Goal: Task Accomplishment & Management: Manage account settings

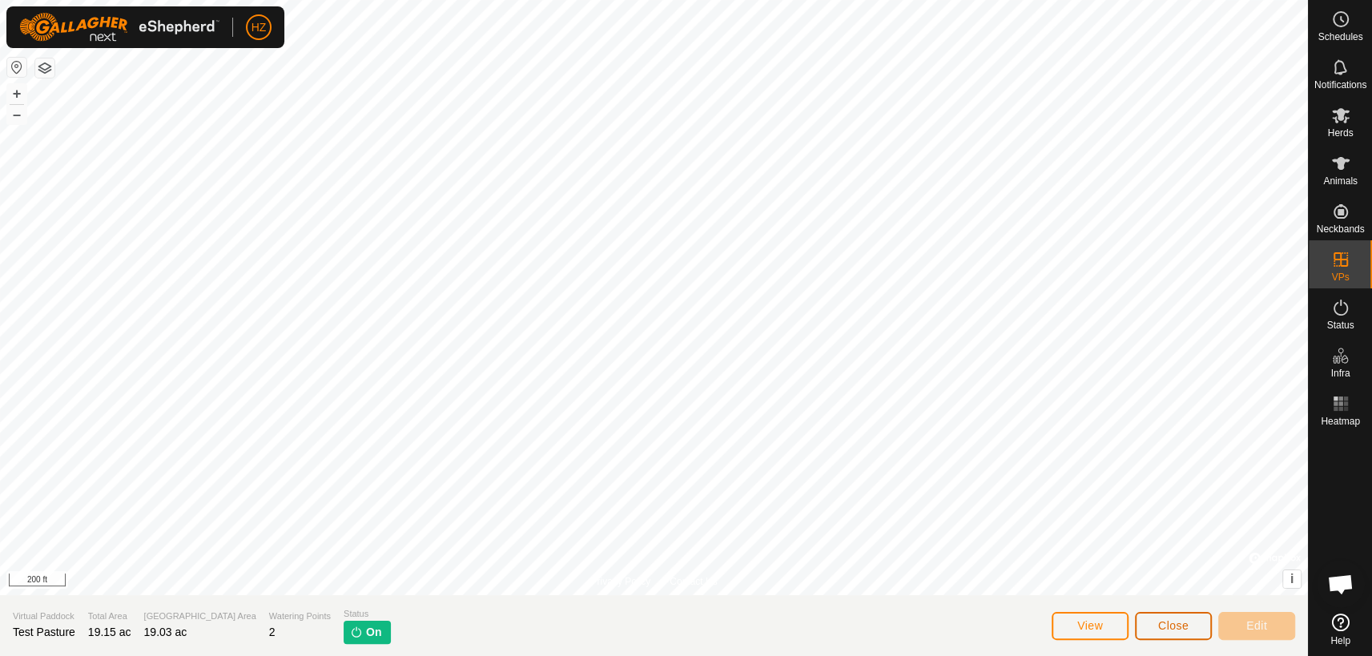
click at [1169, 622] on span "Close" at bounding box center [1173, 625] width 30 height 13
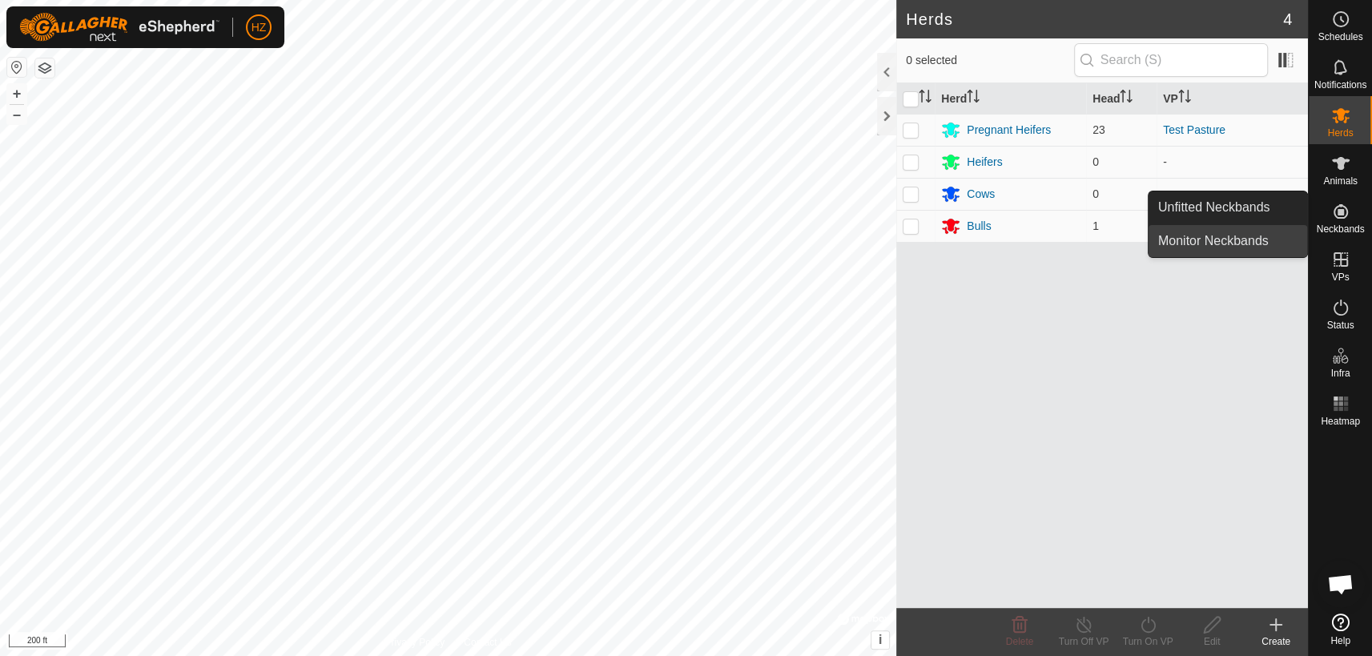
click at [1277, 236] on link "Monitor Neckbands" at bounding box center [1228, 241] width 159 height 32
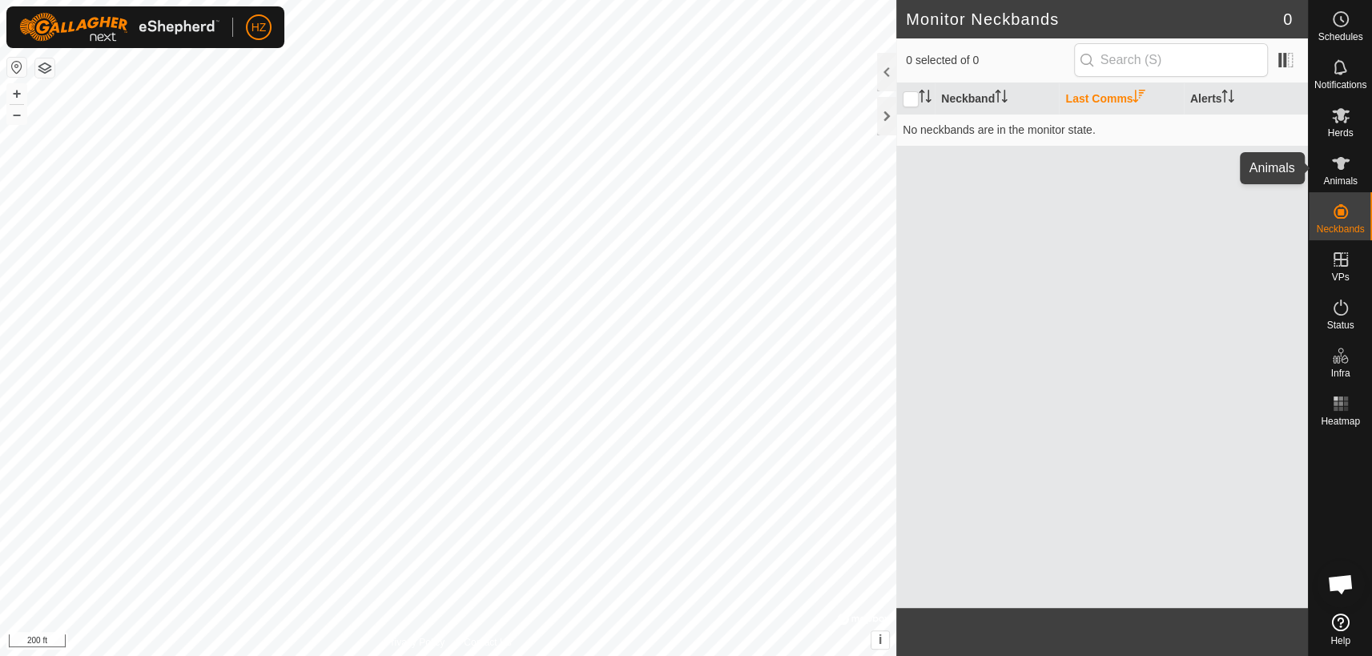
click at [1342, 163] on icon at bounding box center [1341, 163] width 18 height 13
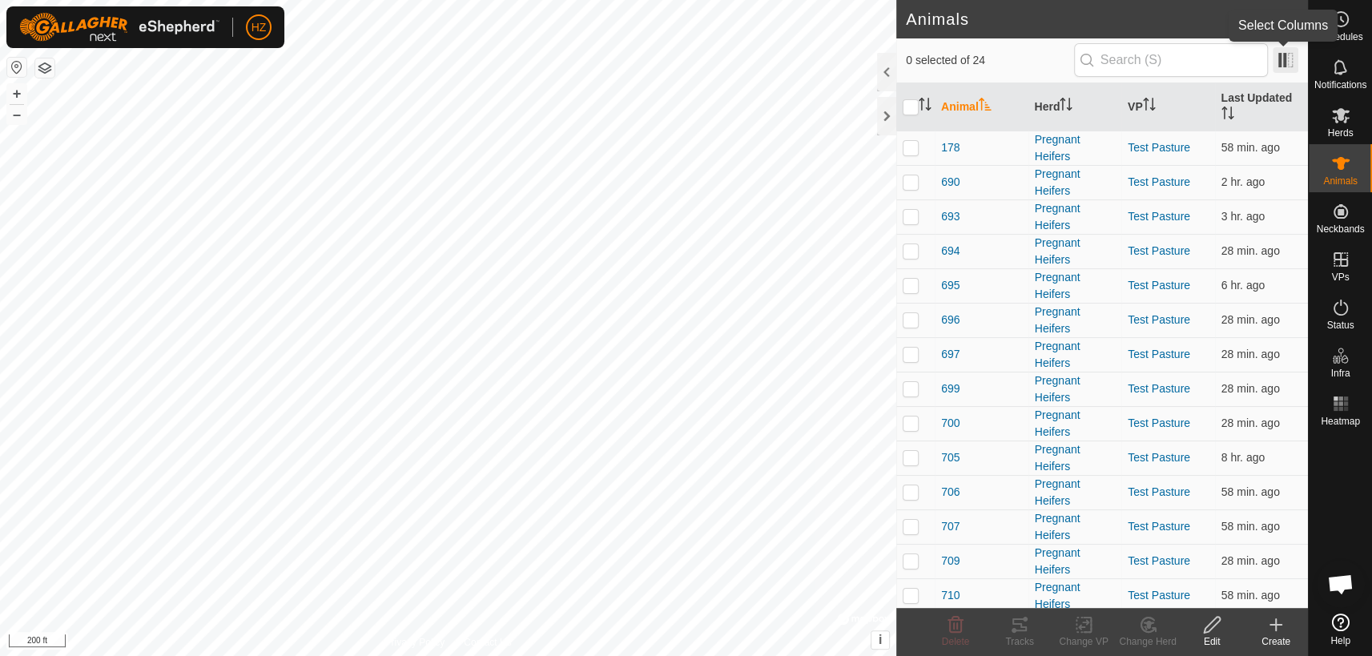
click at [1286, 54] on span at bounding box center [1286, 60] width 26 height 26
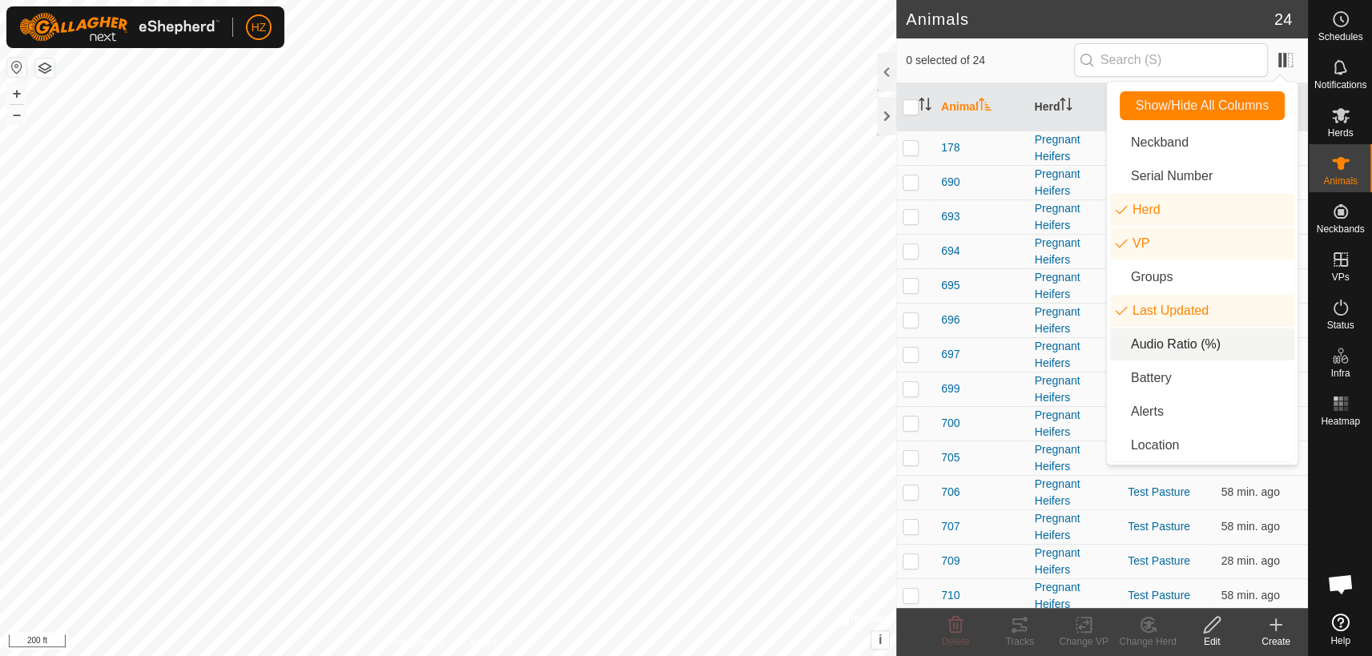
click at [1169, 340] on li "Audio Ratio (%)" at bounding box center [1202, 344] width 184 height 32
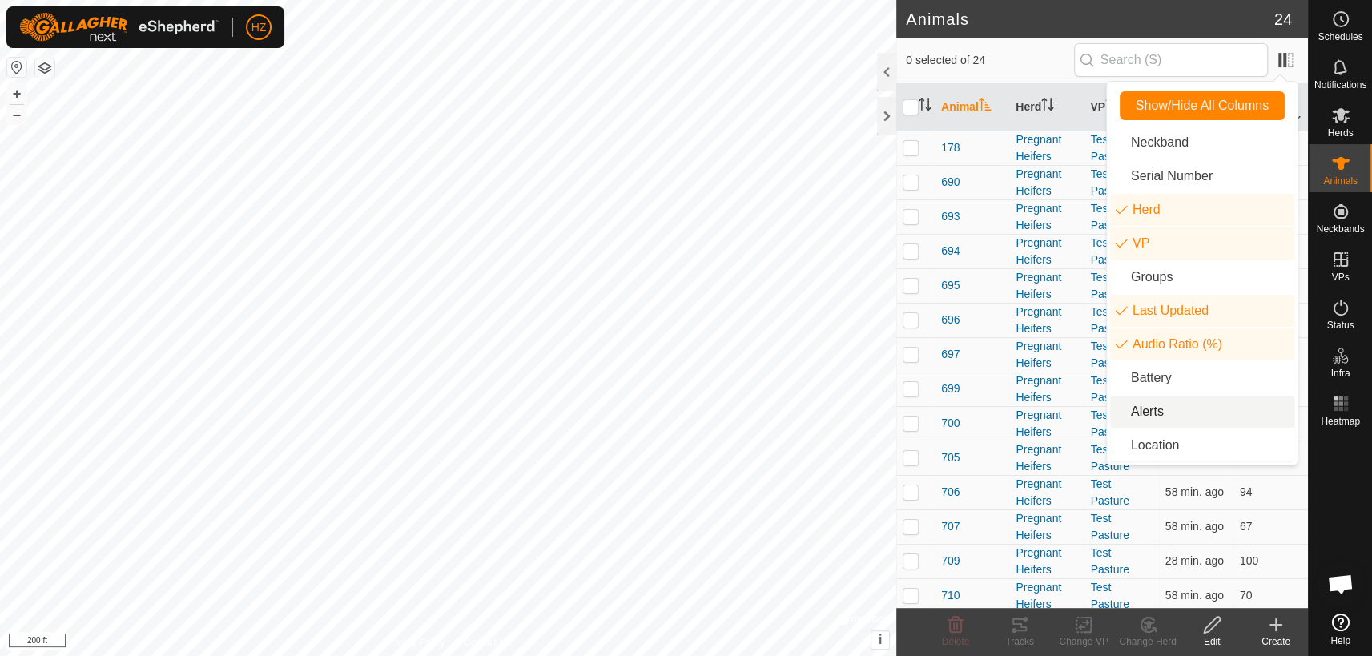
click at [1163, 415] on li "Alerts" at bounding box center [1202, 412] width 184 height 32
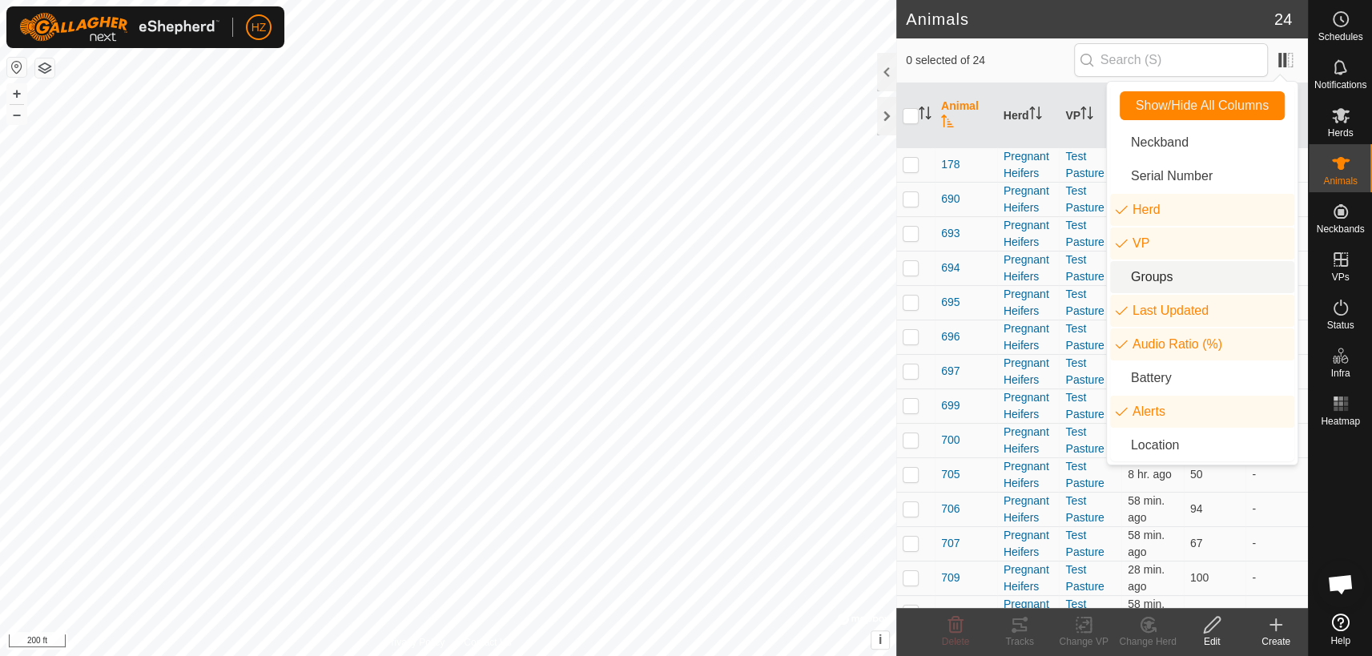
click at [1045, 52] on span "0 selected of 24" at bounding box center [990, 60] width 168 height 17
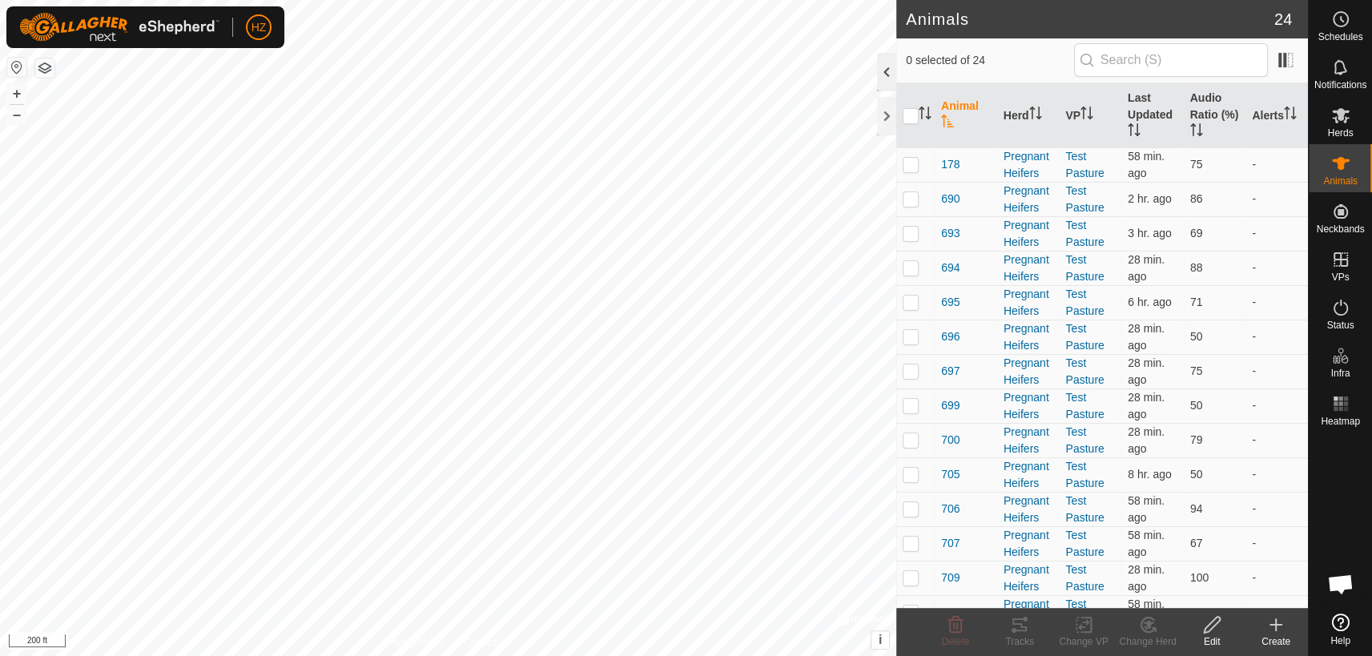
click at [883, 75] on div at bounding box center [886, 72] width 19 height 38
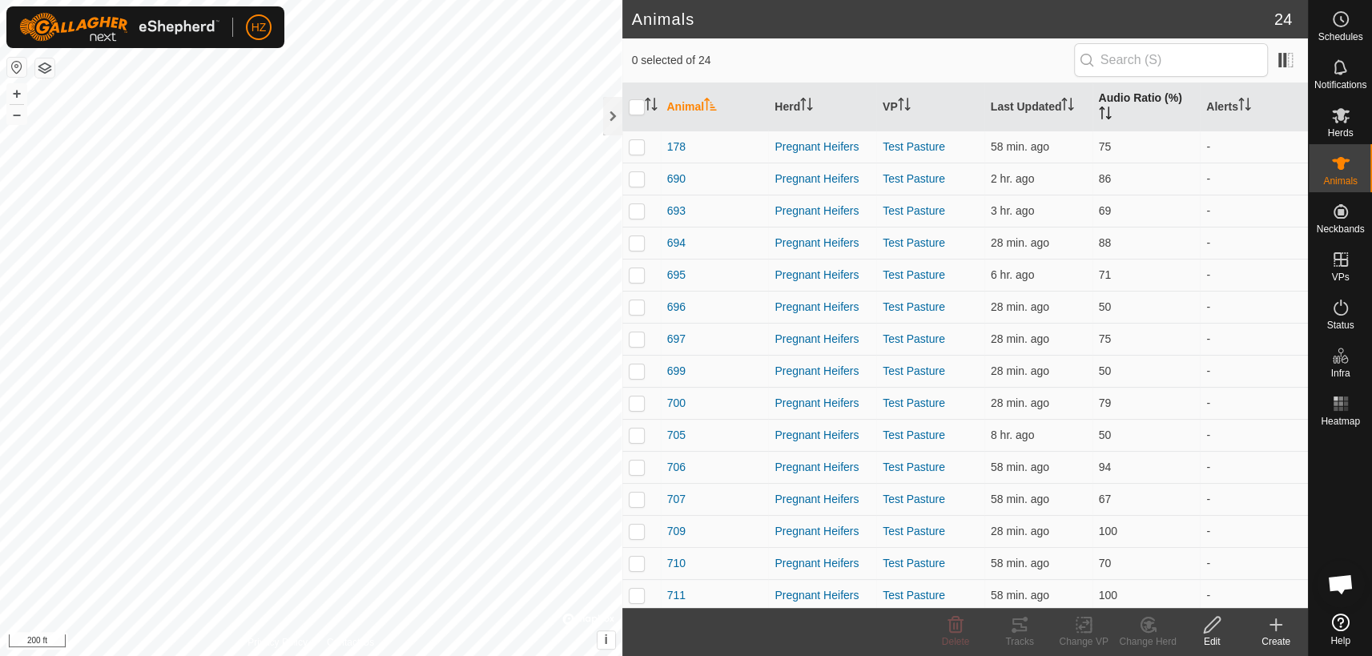
click at [1128, 95] on th "Audio Ratio (%)" at bounding box center [1146, 107] width 108 height 48
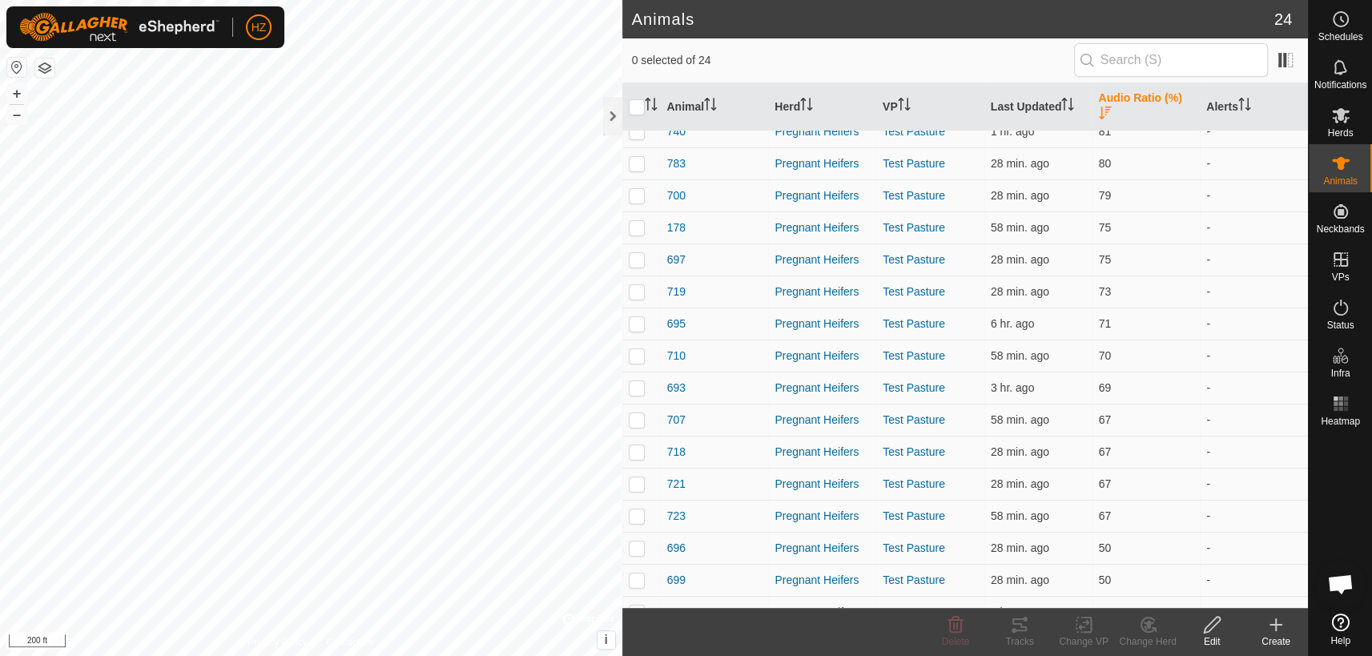
scroll to position [274, 0]
click at [676, 409] on span "707" at bounding box center [676, 417] width 18 height 17
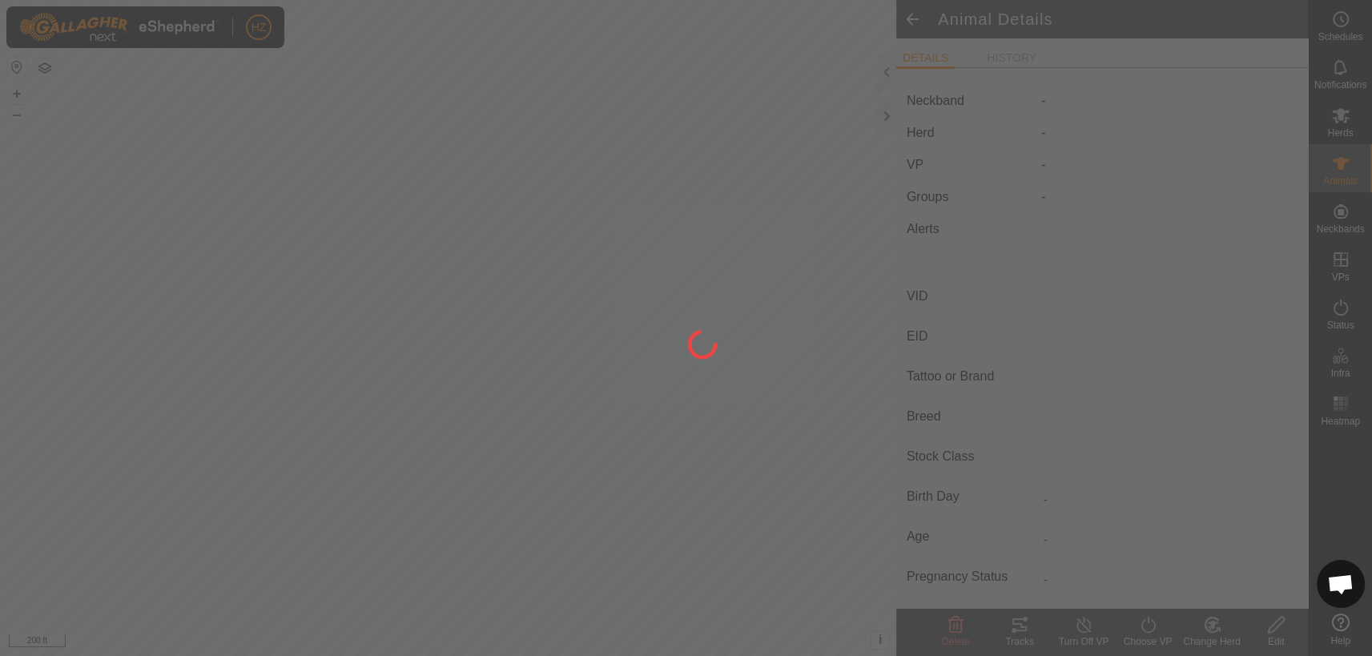
type input "707"
type input "-"
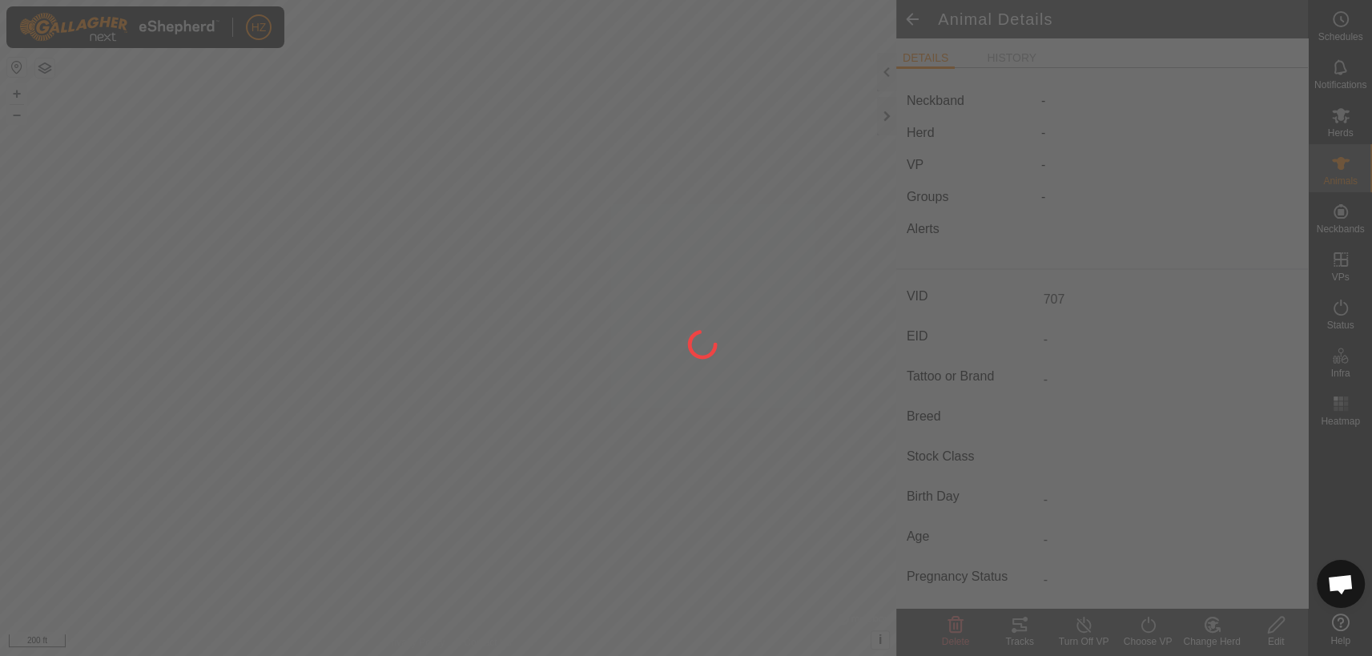
type input "-"
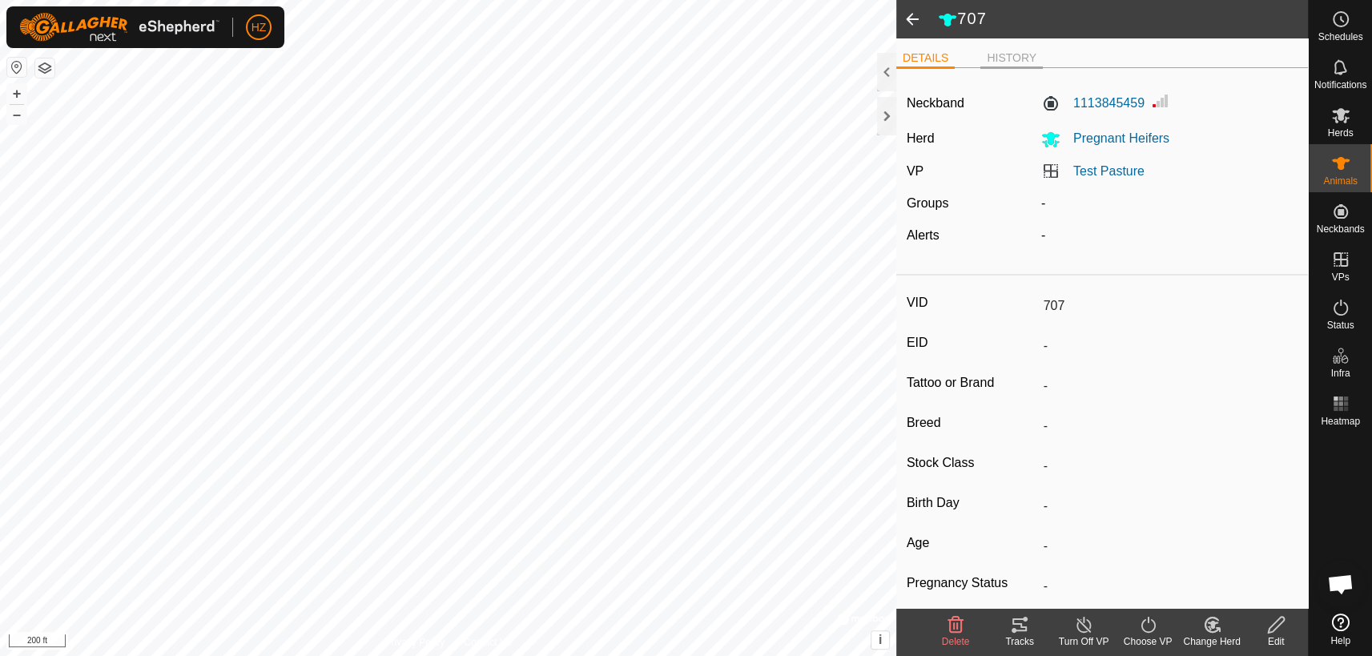
click at [1000, 57] on li "HISTORY" at bounding box center [1011, 59] width 62 height 19
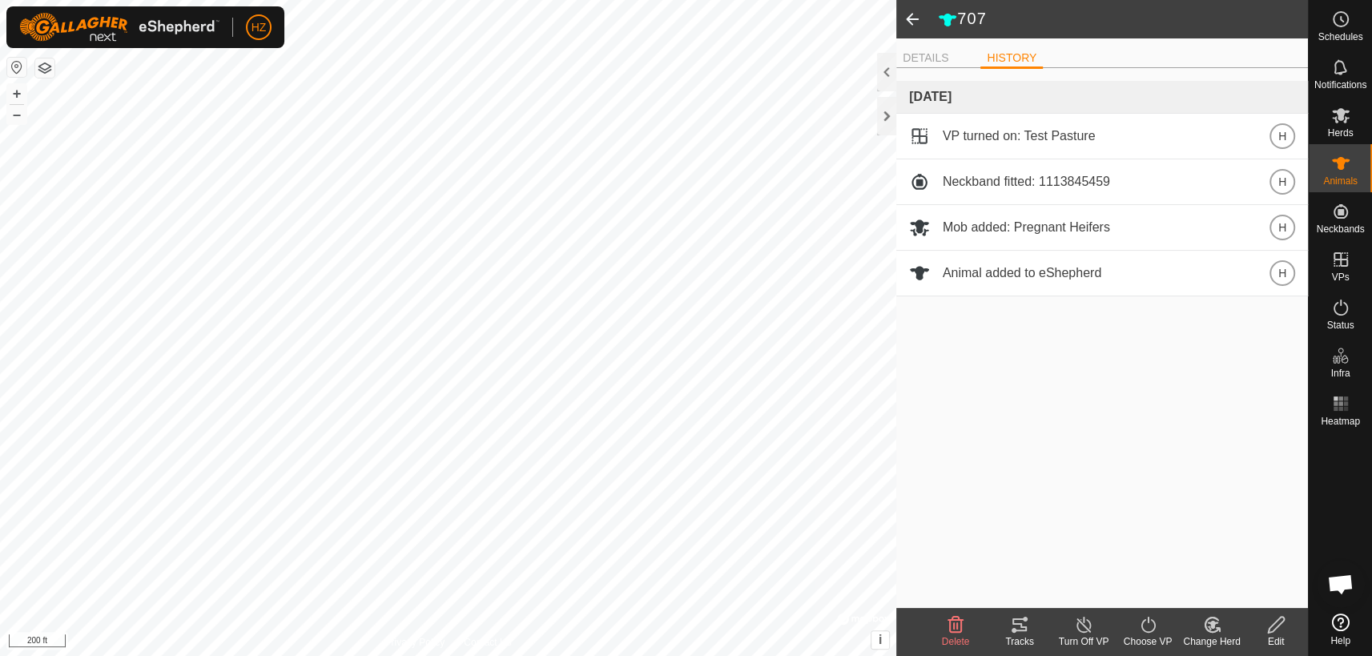
click at [917, 11] on span at bounding box center [912, 19] width 32 height 38
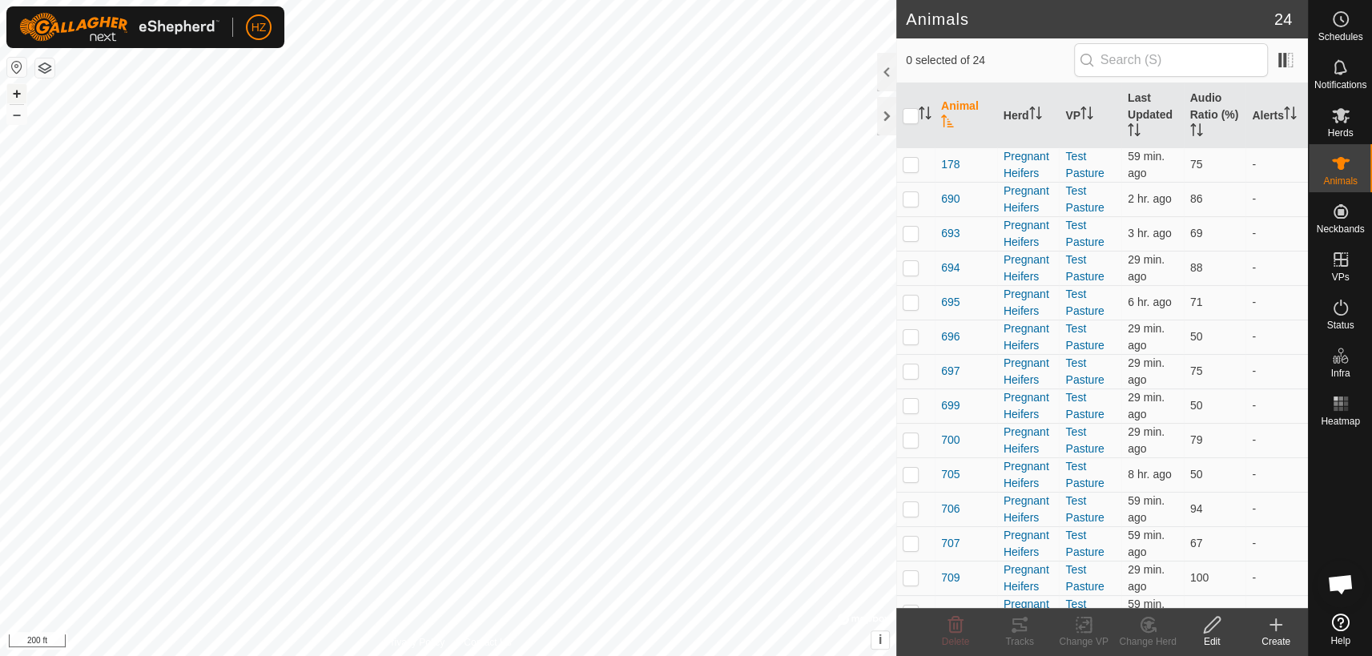
click at [12, 91] on button "+" at bounding box center [16, 93] width 19 height 19
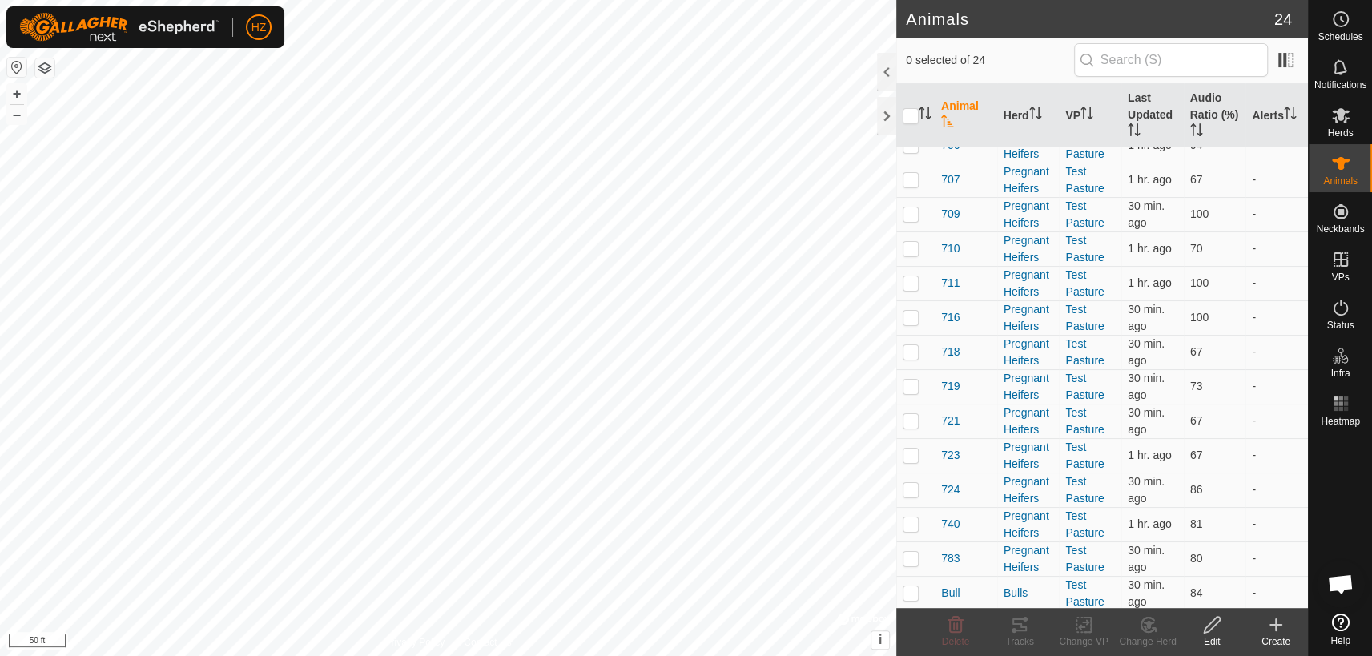
scroll to position [364, 0]
click at [1196, 111] on th "Audio Ratio (%)" at bounding box center [1215, 115] width 62 height 65
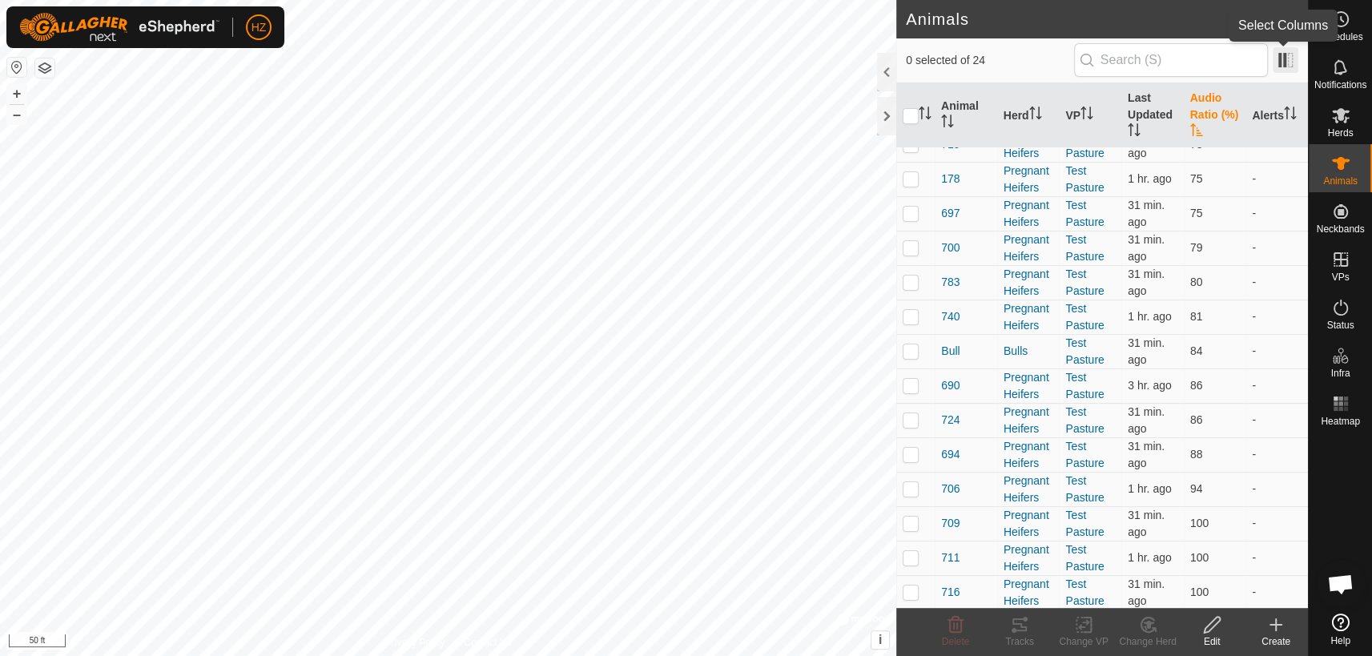
click at [1289, 62] on span at bounding box center [1286, 60] width 26 height 26
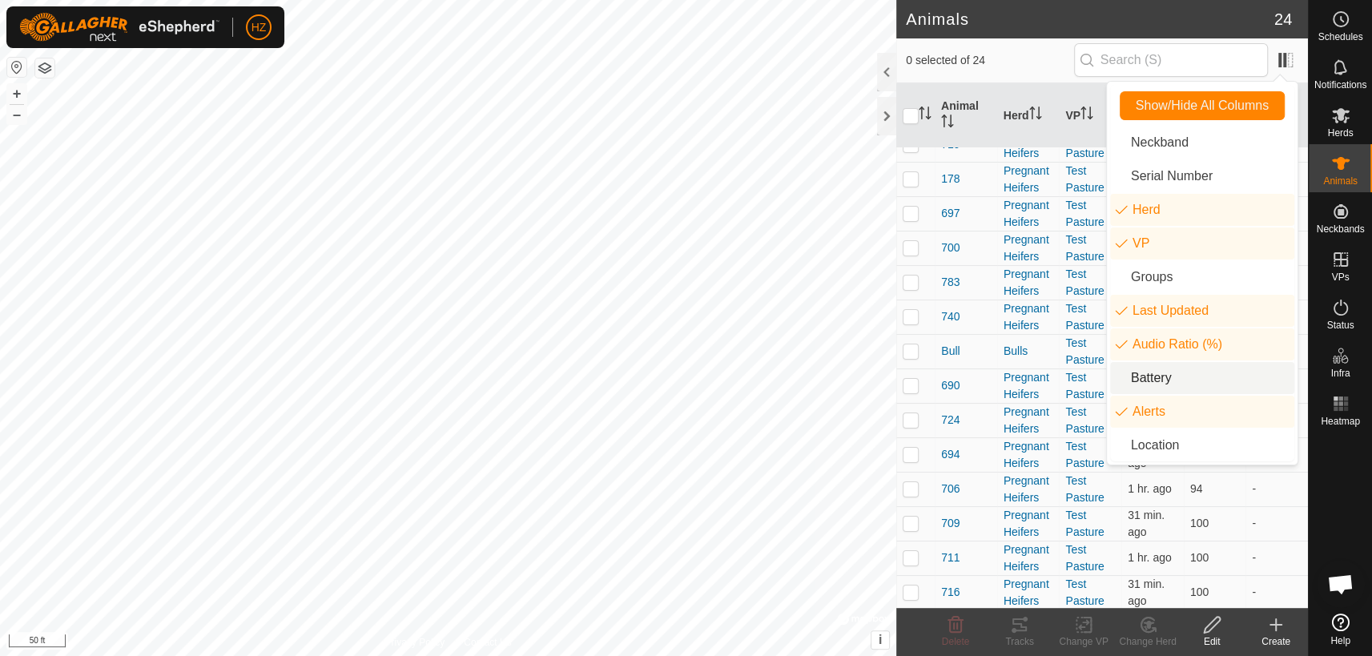
click at [1181, 371] on li "Battery" at bounding box center [1202, 378] width 184 height 32
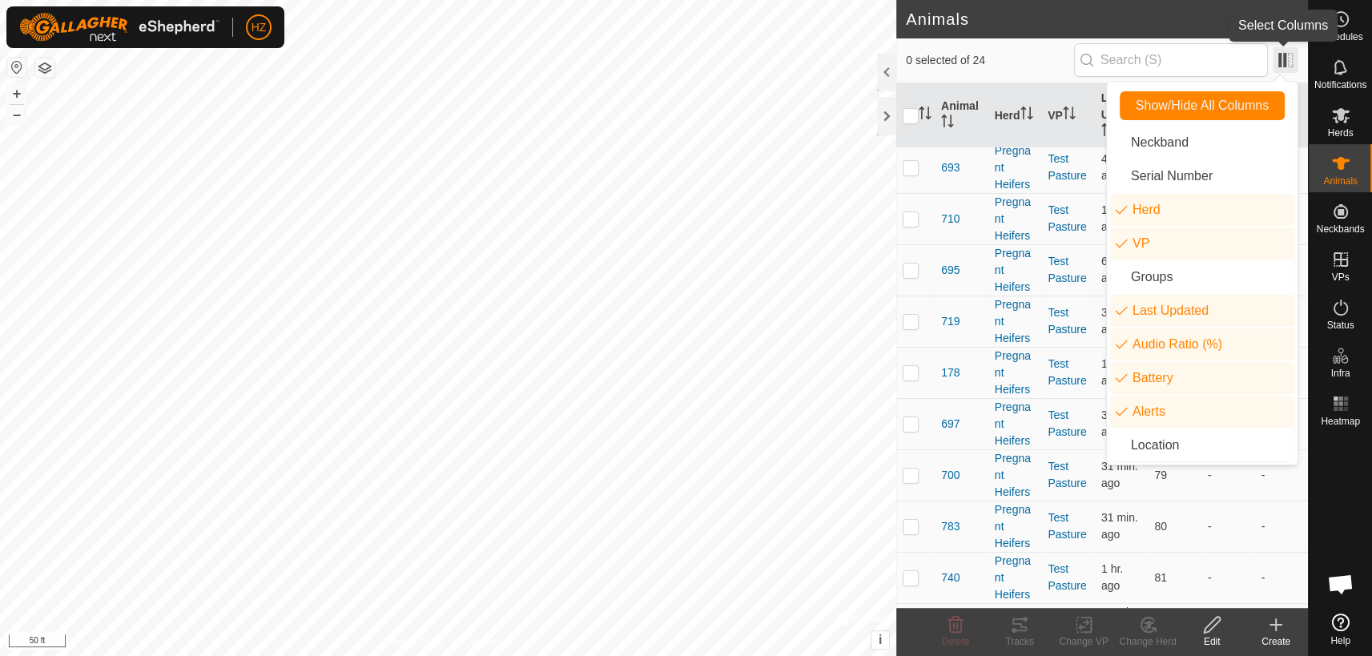
click at [1277, 52] on span at bounding box center [1286, 60] width 26 height 26
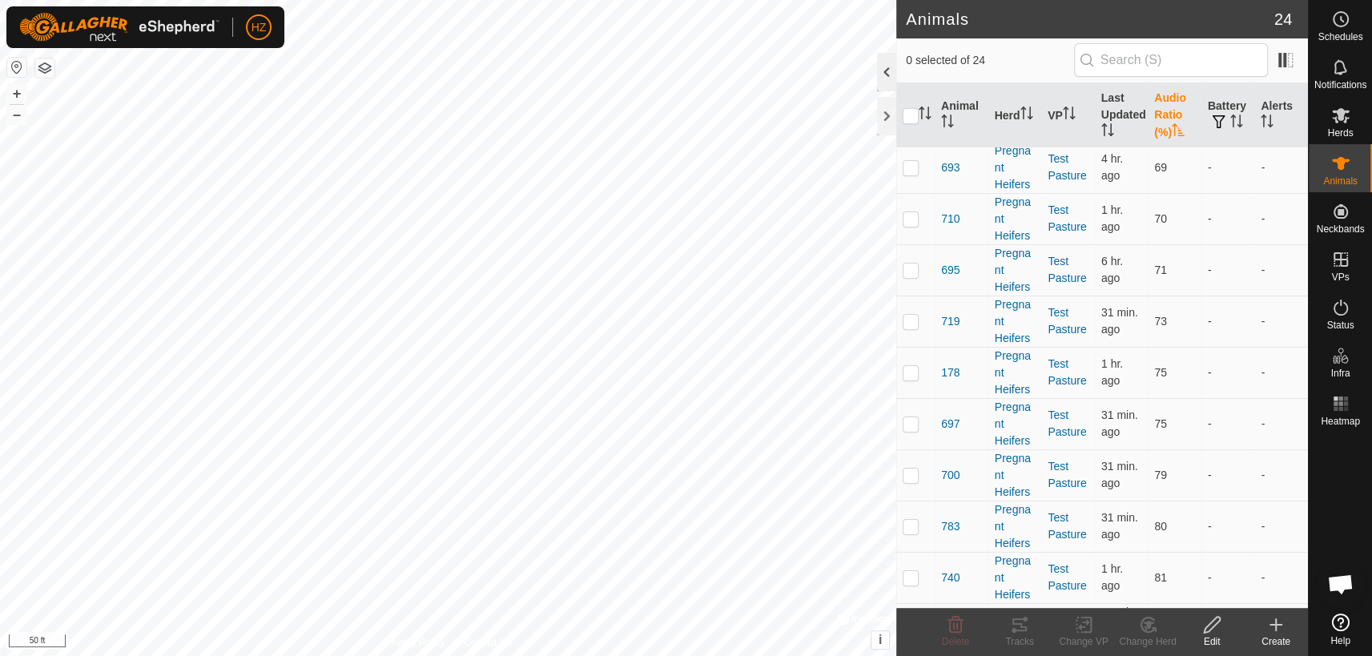
click at [881, 74] on div at bounding box center [886, 72] width 19 height 38
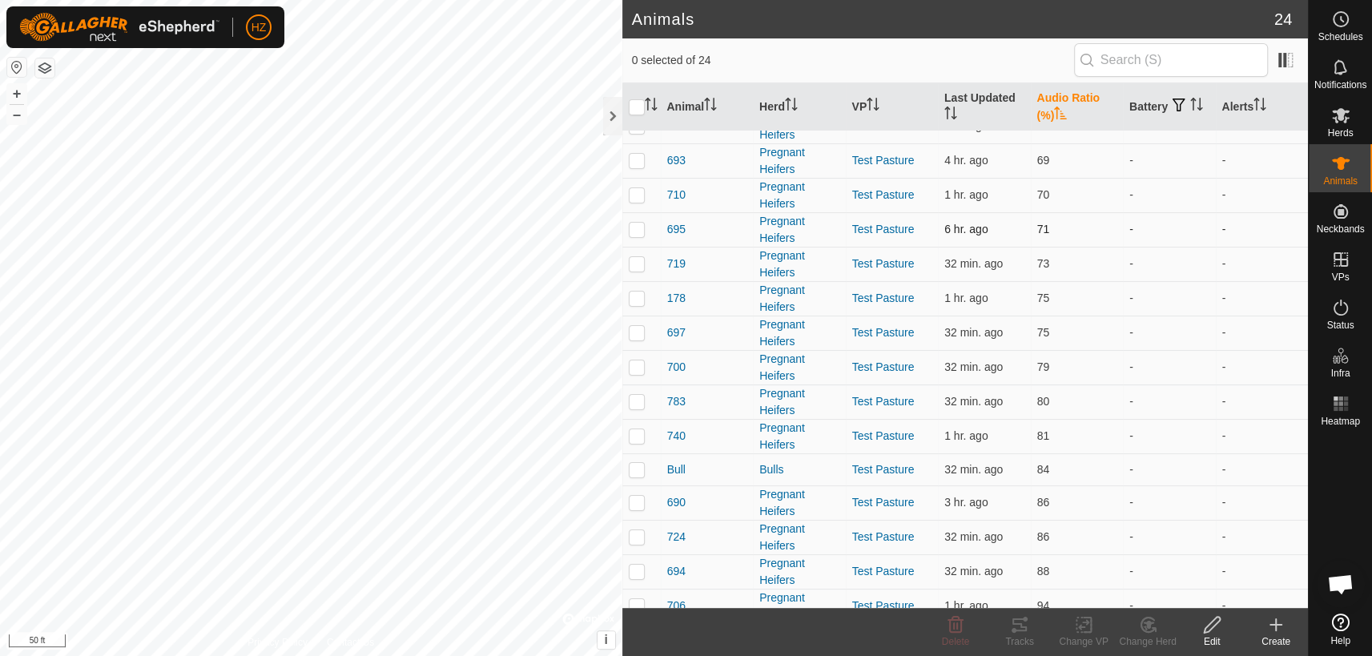
scroll to position [344, 0]
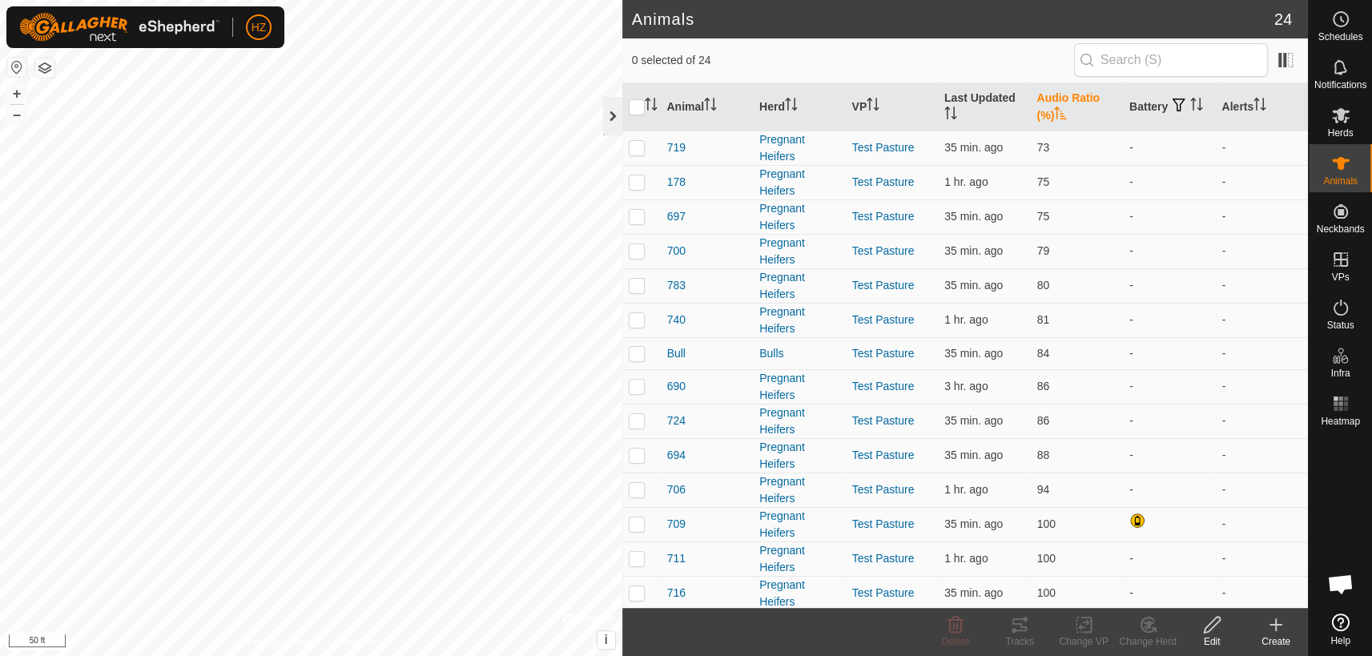
click at [609, 113] on div at bounding box center [612, 116] width 19 height 38
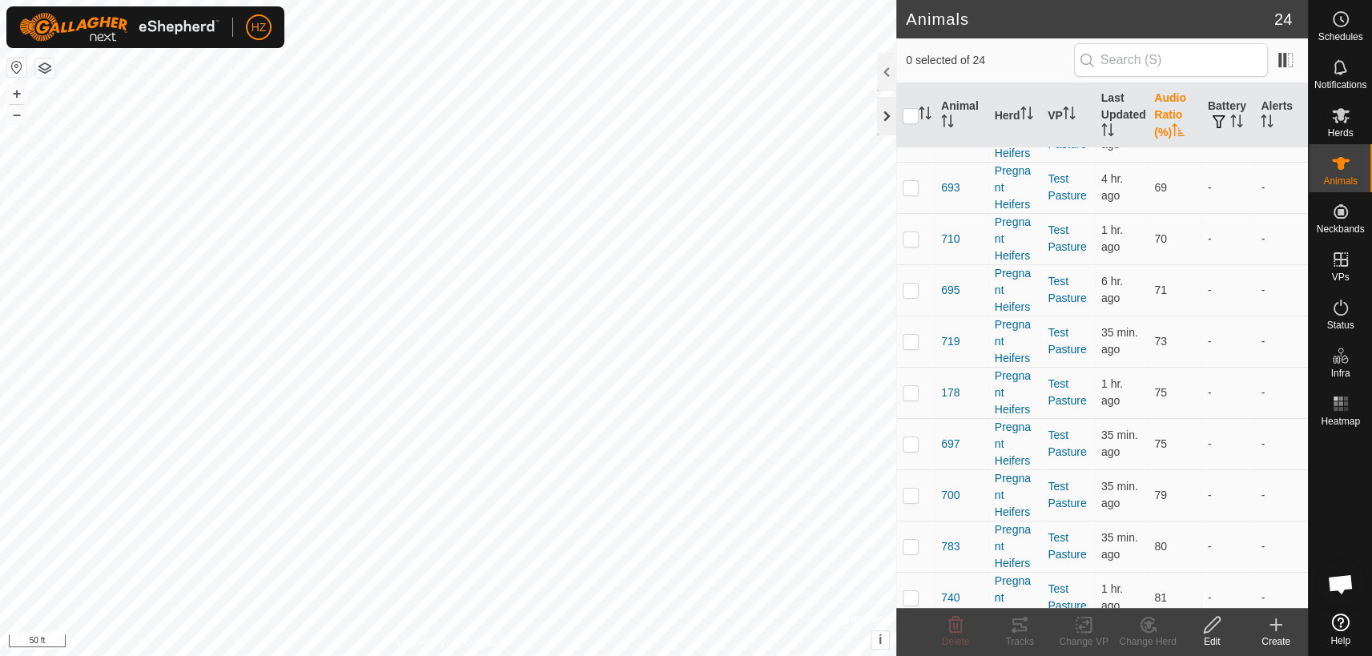
click at [884, 112] on div at bounding box center [886, 116] width 19 height 38
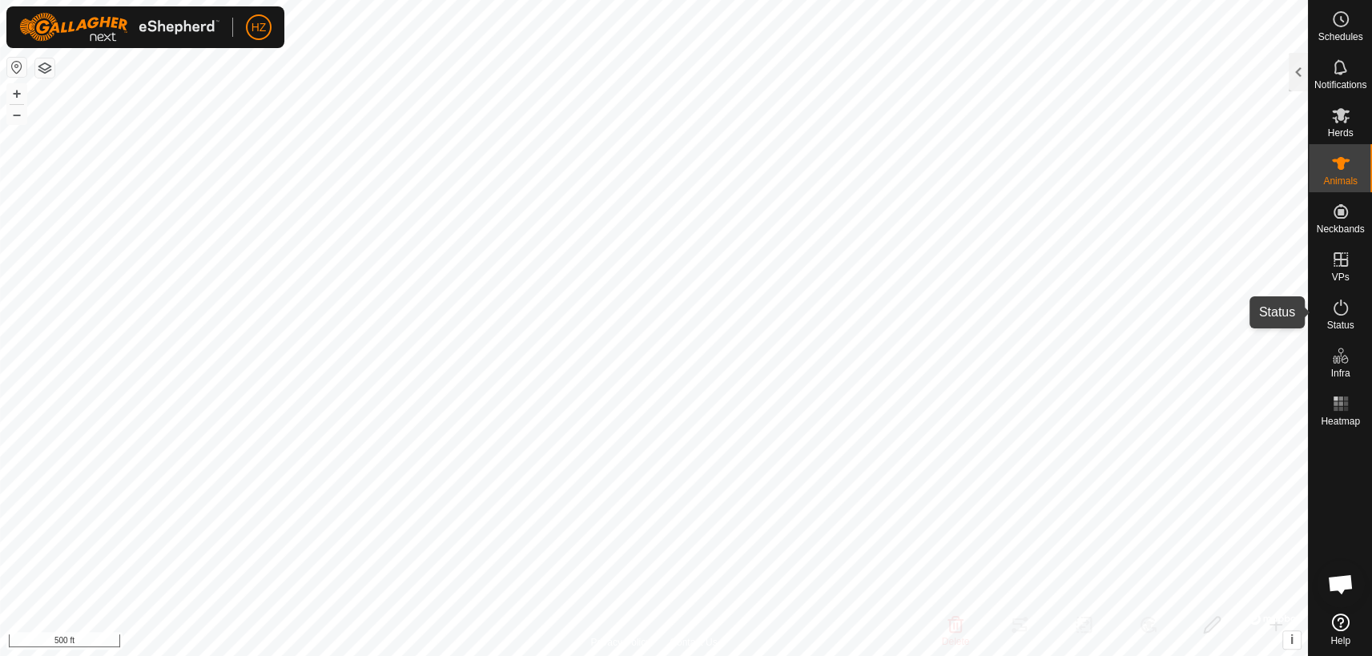
click at [1343, 315] on icon at bounding box center [1340, 307] width 19 height 19
click at [1343, 313] on icon at bounding box center [1341, 308] width 14 height 16
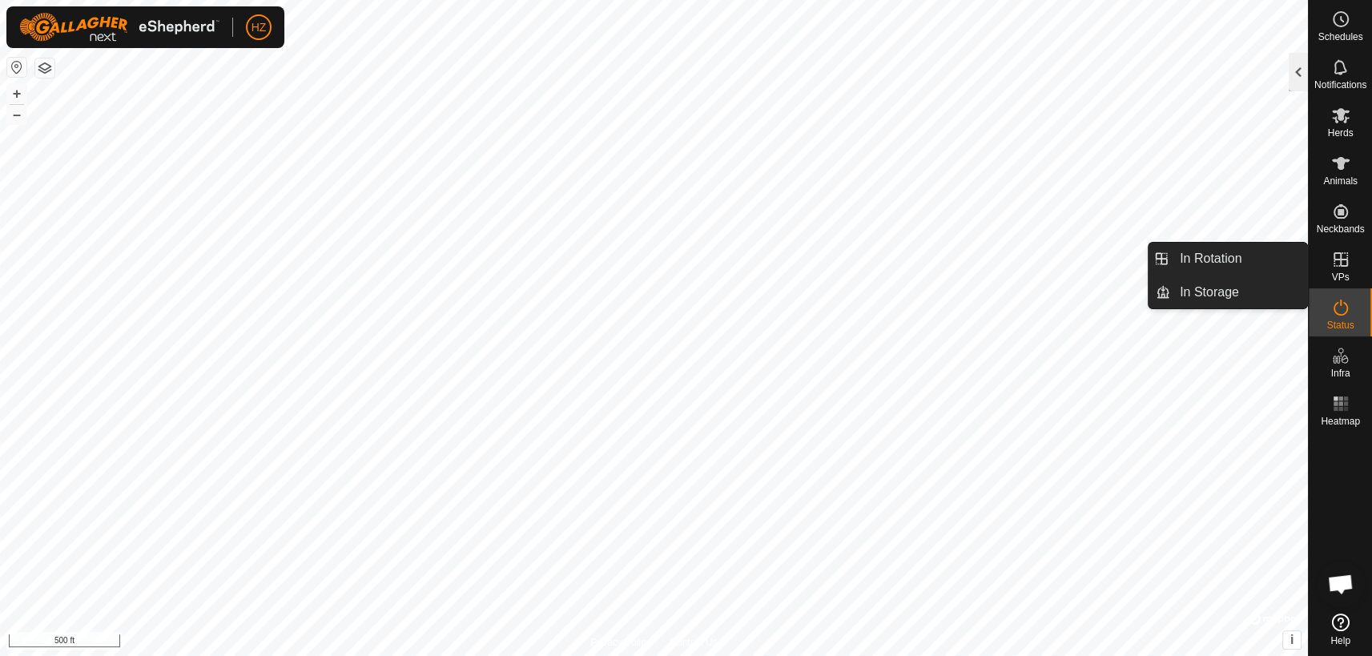
click at [1293, 65] on div at bounding box center [1298, 72] width 19 height 38
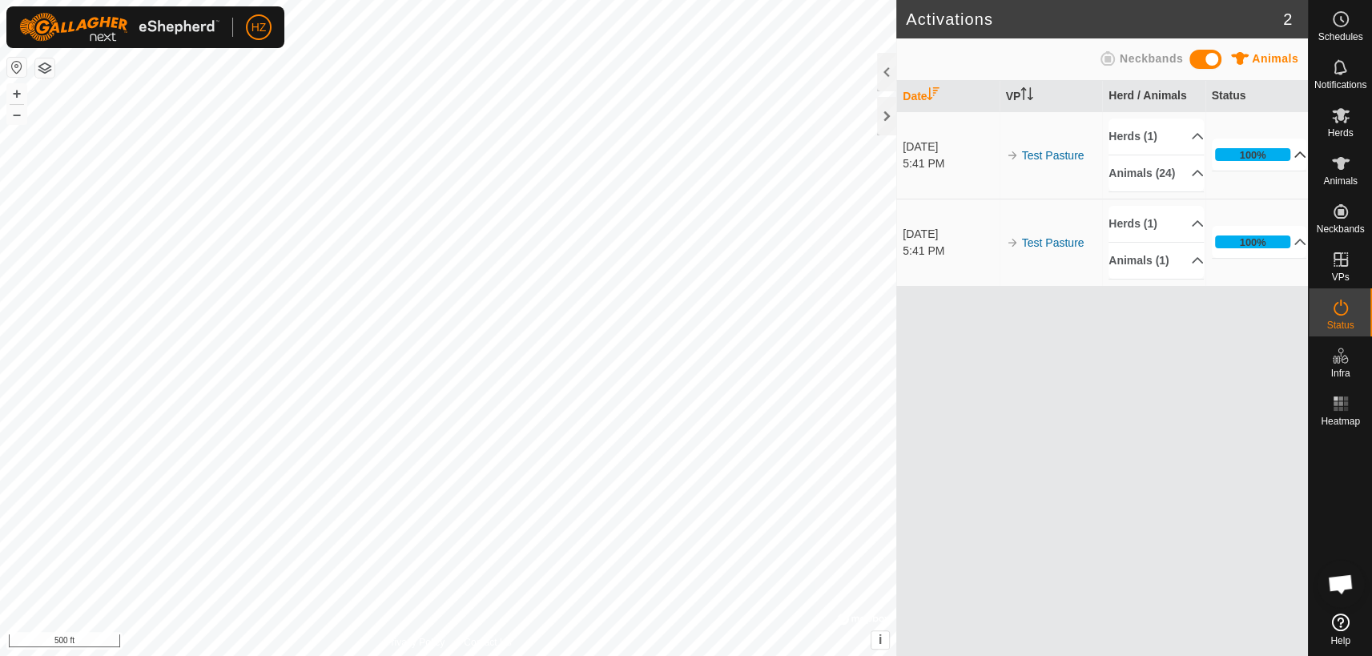
click at [1289, 160] on p-accordion-header "100%" at bounding box center [1259, 155] width 95 height 32
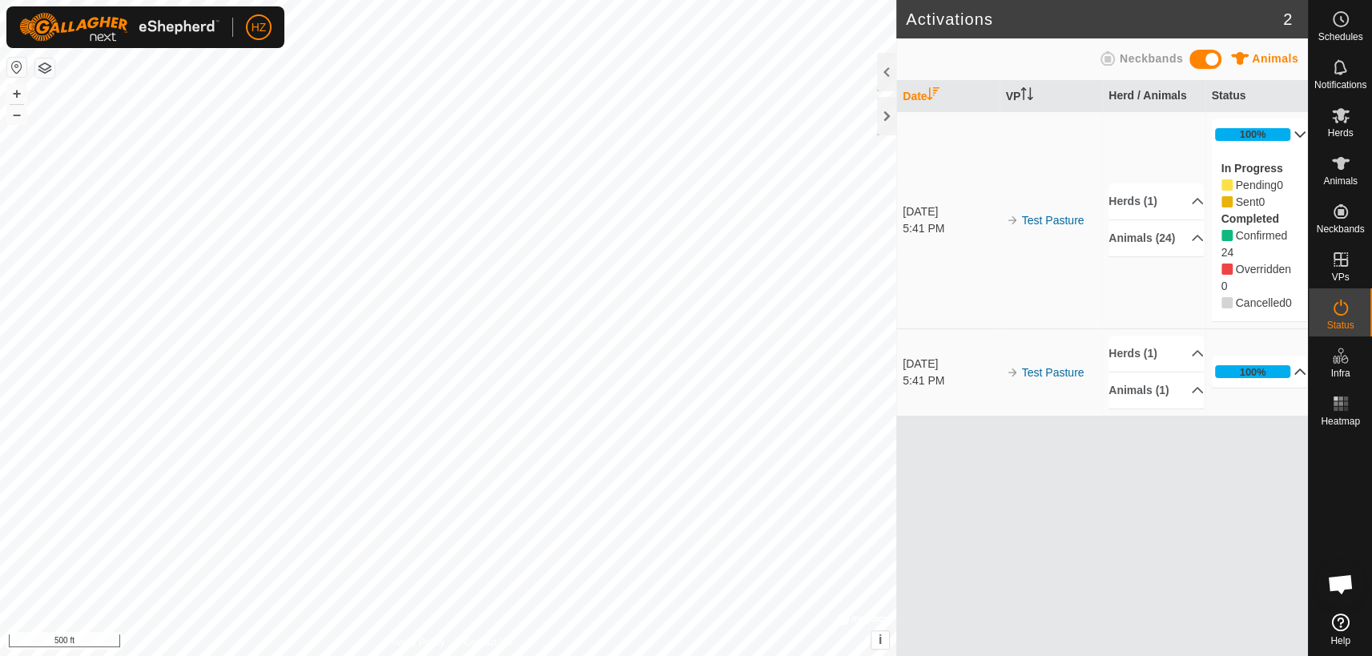
click at [1290, 372] on p-accordion-header "100%" at bounding box center [1259, 372] width 95 height 32
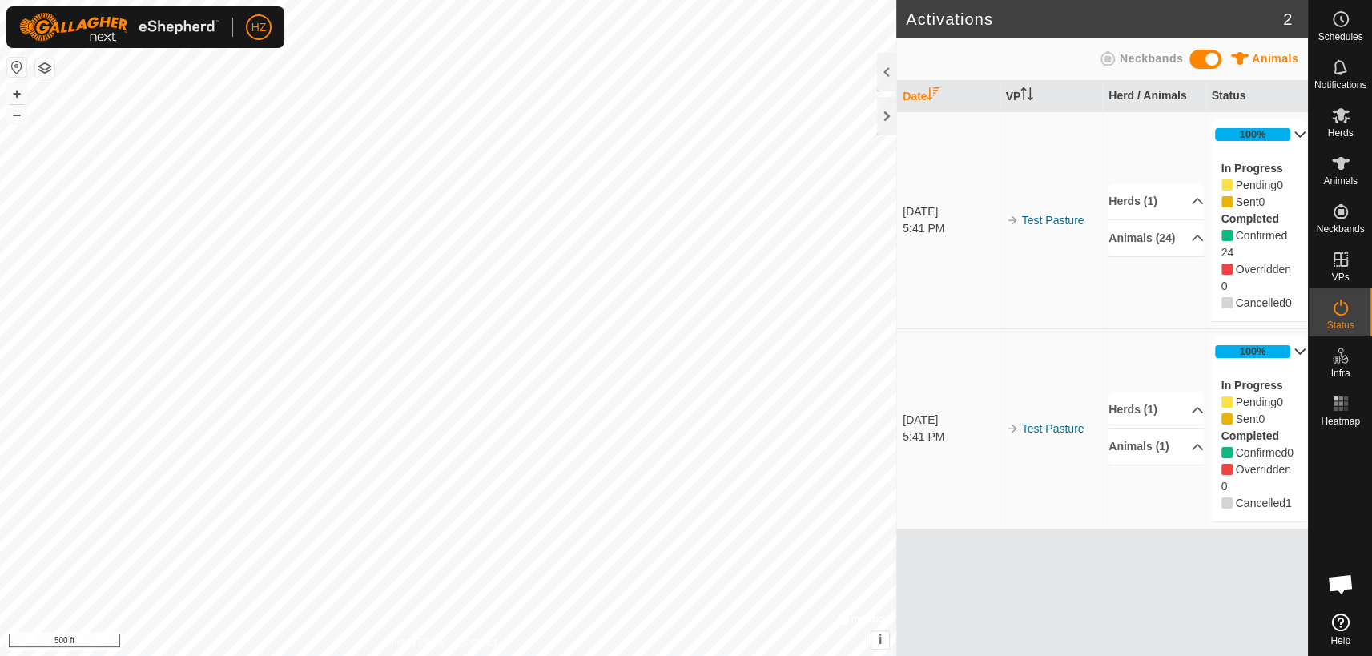
click at [1196, 58] on span at bounding box center [1205, 59] width 32 height 19
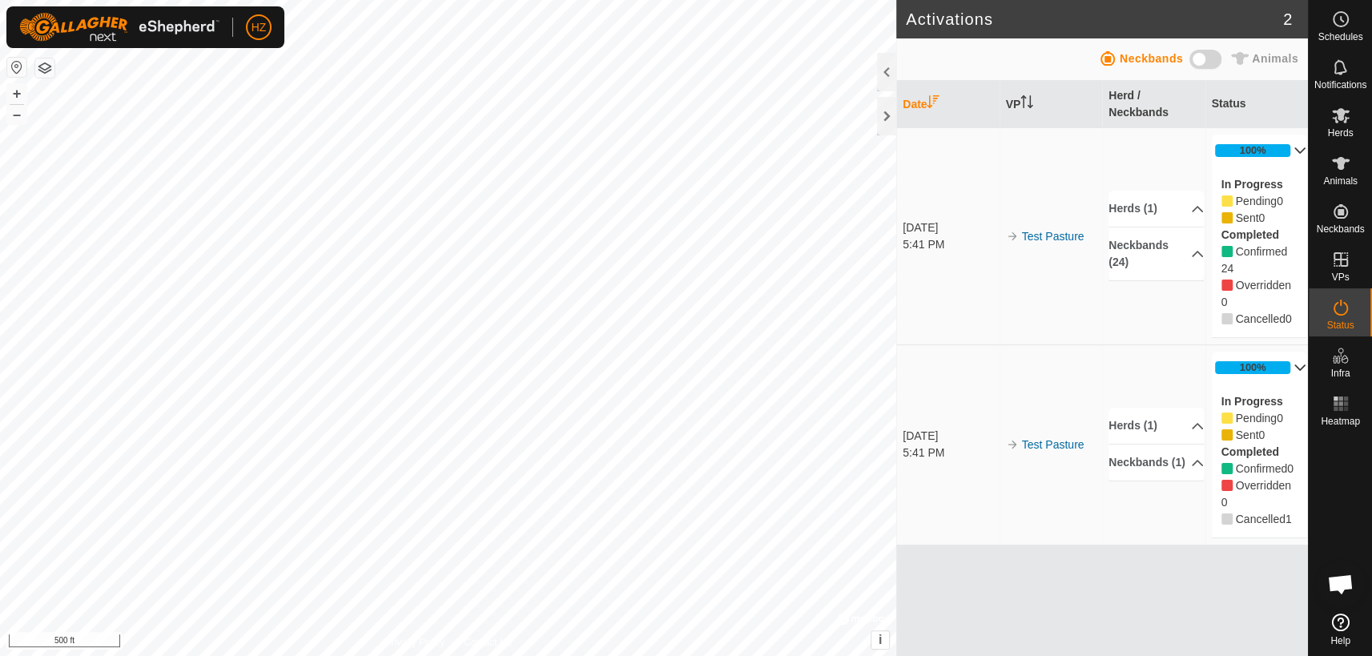
click at [1208, 60] on span at bounding box center [1205, 59] width 32 height 19
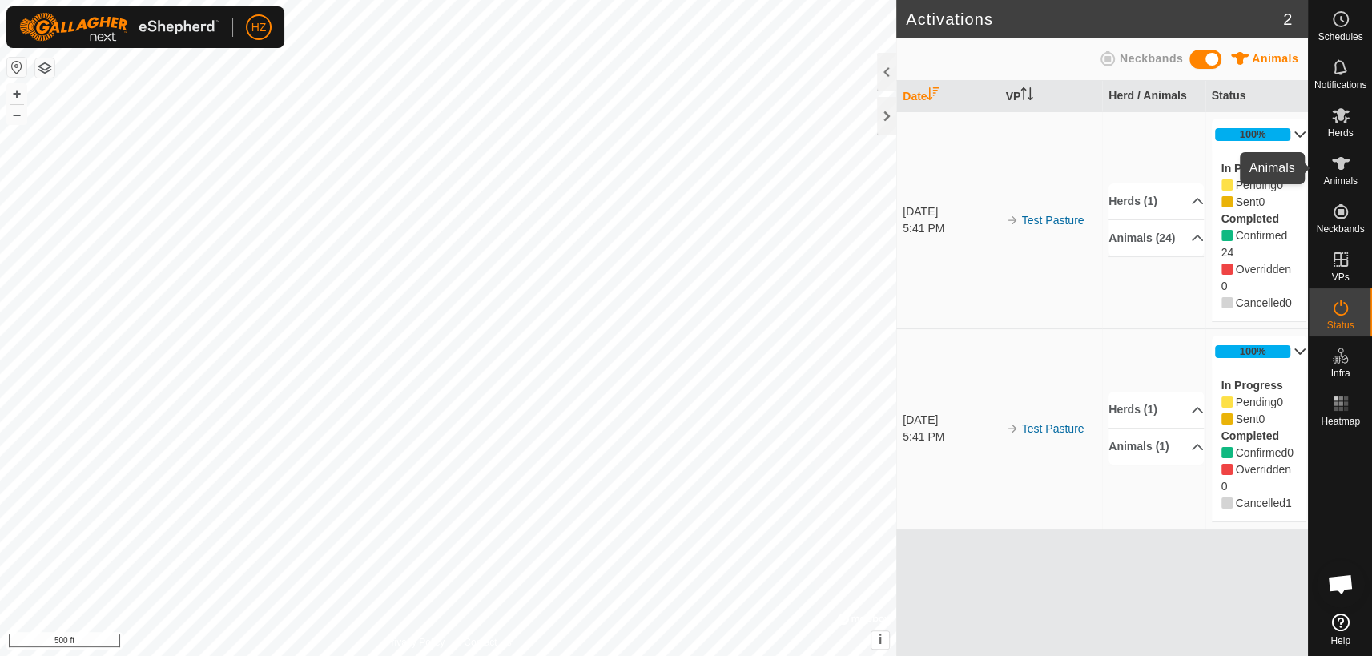
click at [1338, 160] on icon at bounding box center [1341, 163] width 18 height 13
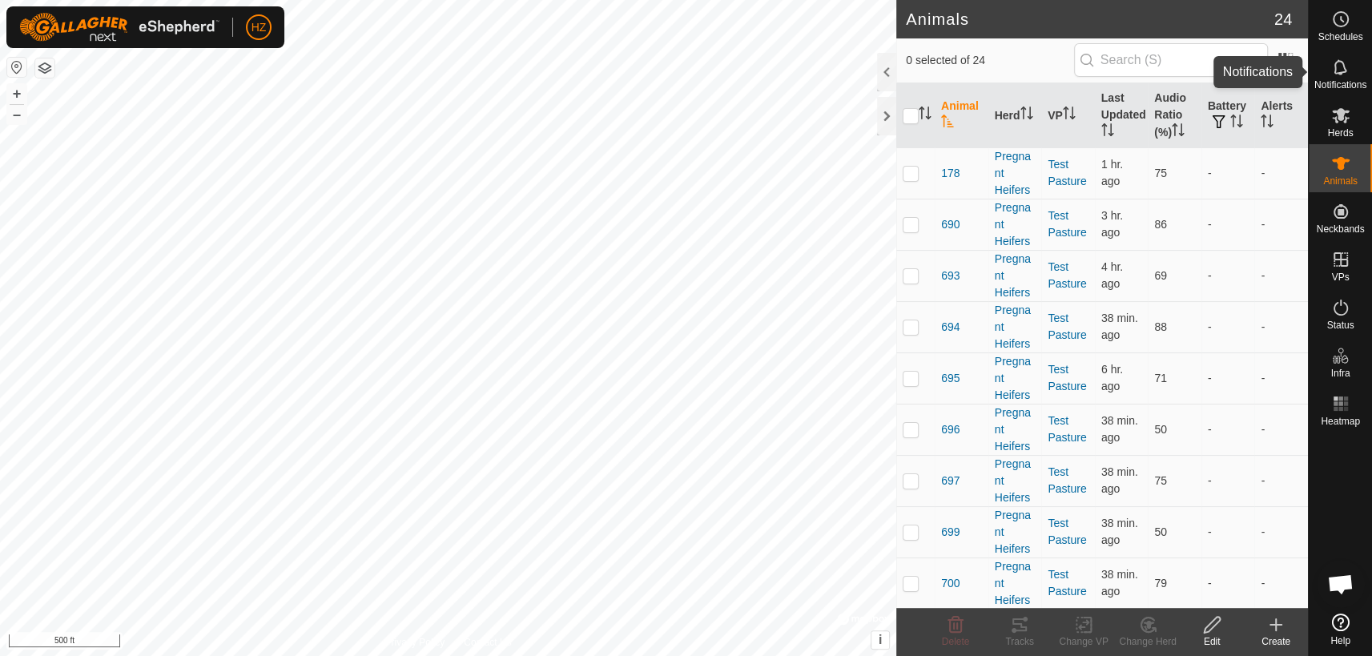
click at [1334, 67] on icon at bounding box center [1340, 66] width 13 height 15
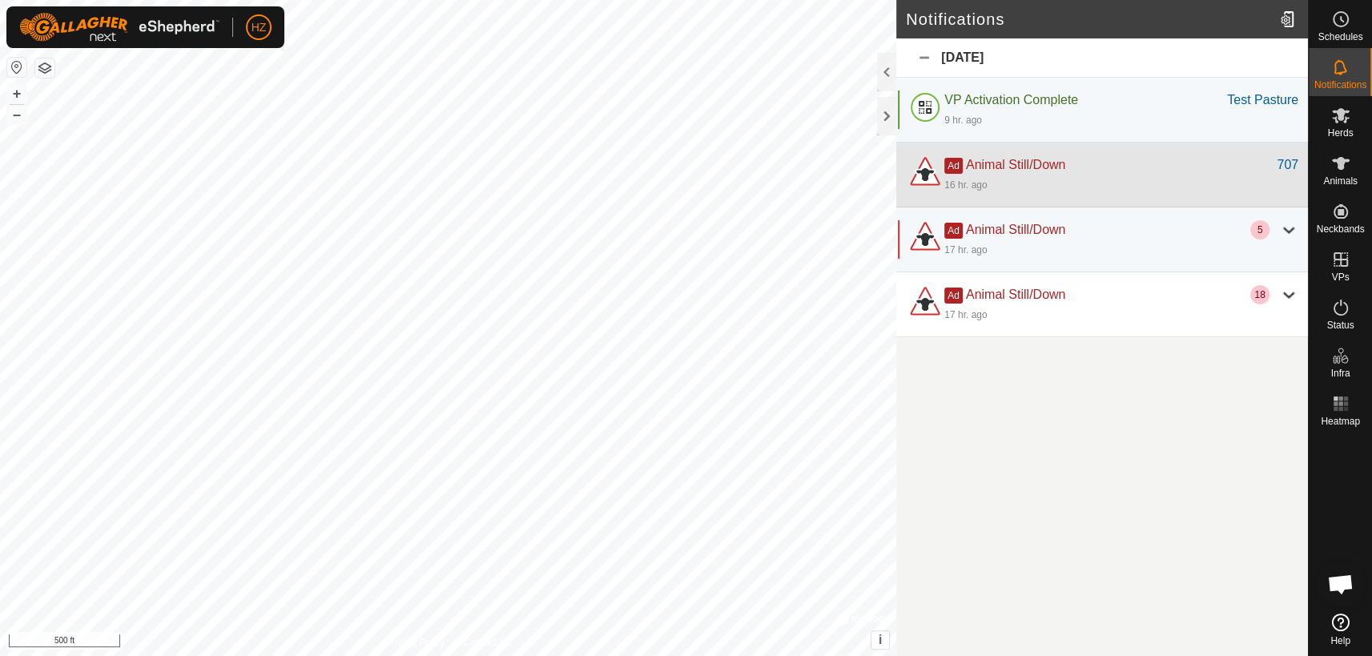
click at [1080, 175] on div "16 hr. ago" at bounding box center [1121, 184] width 354 height 19
click at [955, 163] on span "Ad" at bounding box center [953, 166] width 18 height 16
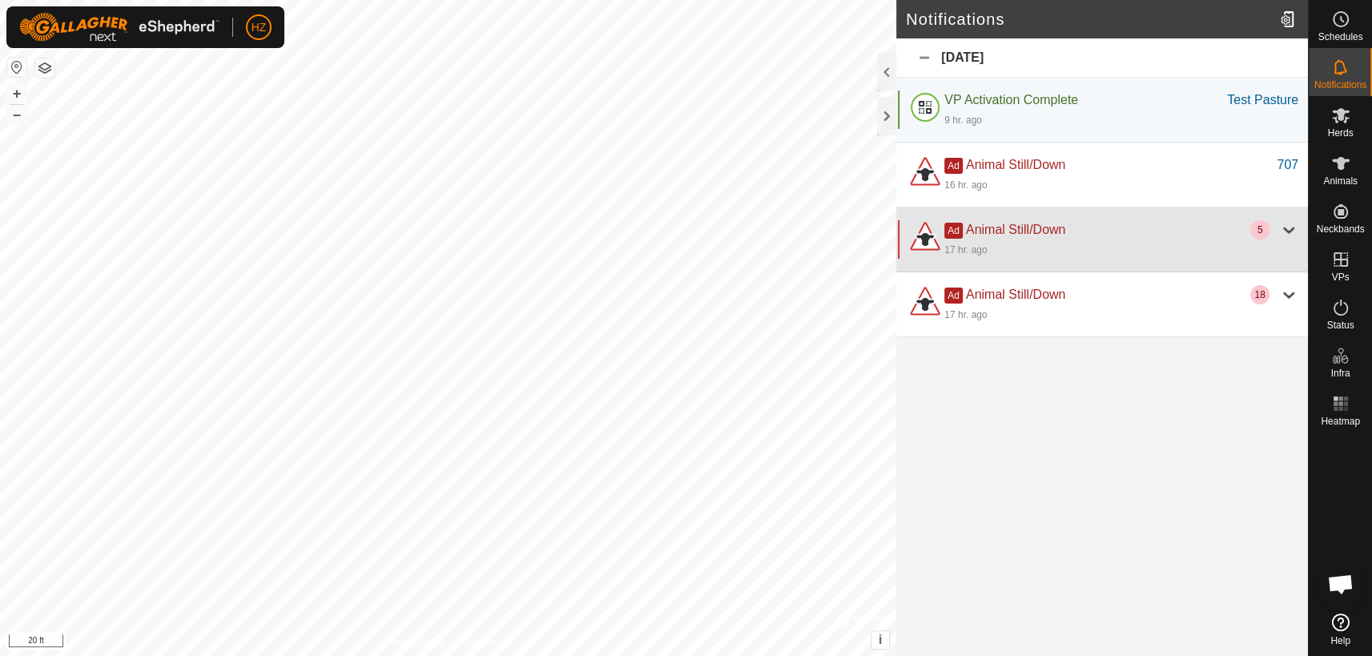
click at [1289, 227] on div at bounding box center [1288, 229] width 19 height 19
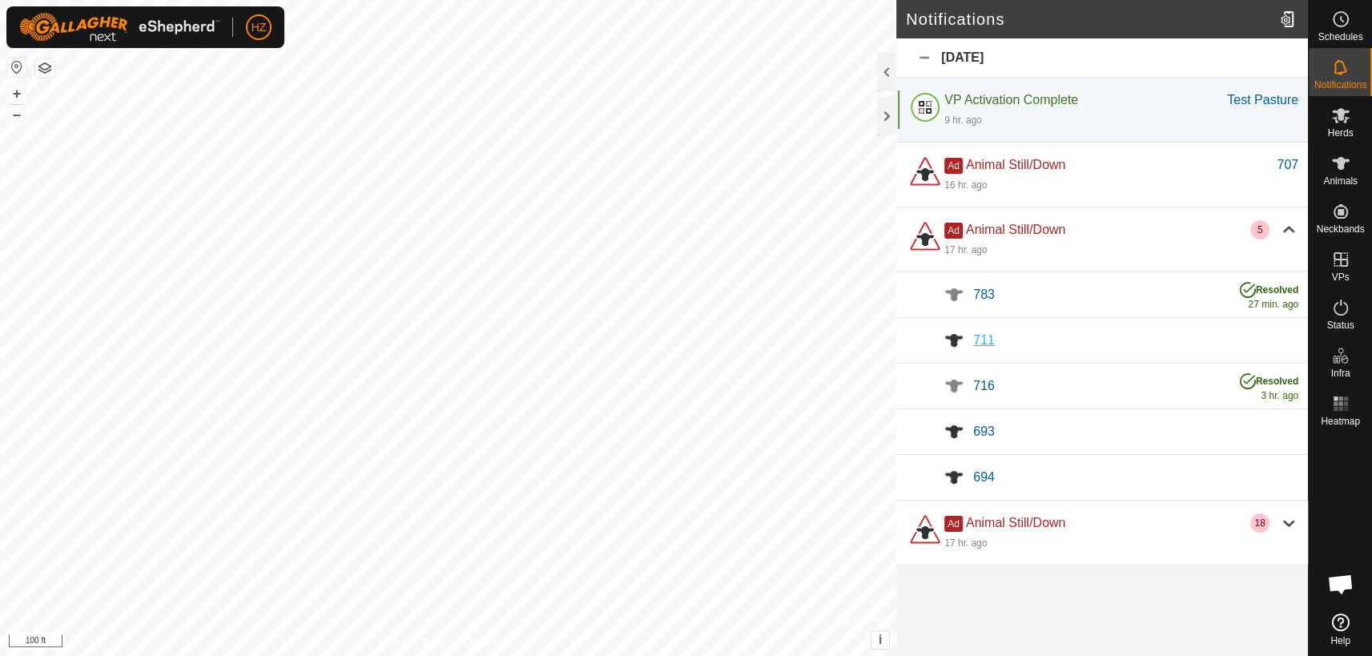
click at [1249, 344] on div "711" at bounding box center [1135, 340] width 325 height 19
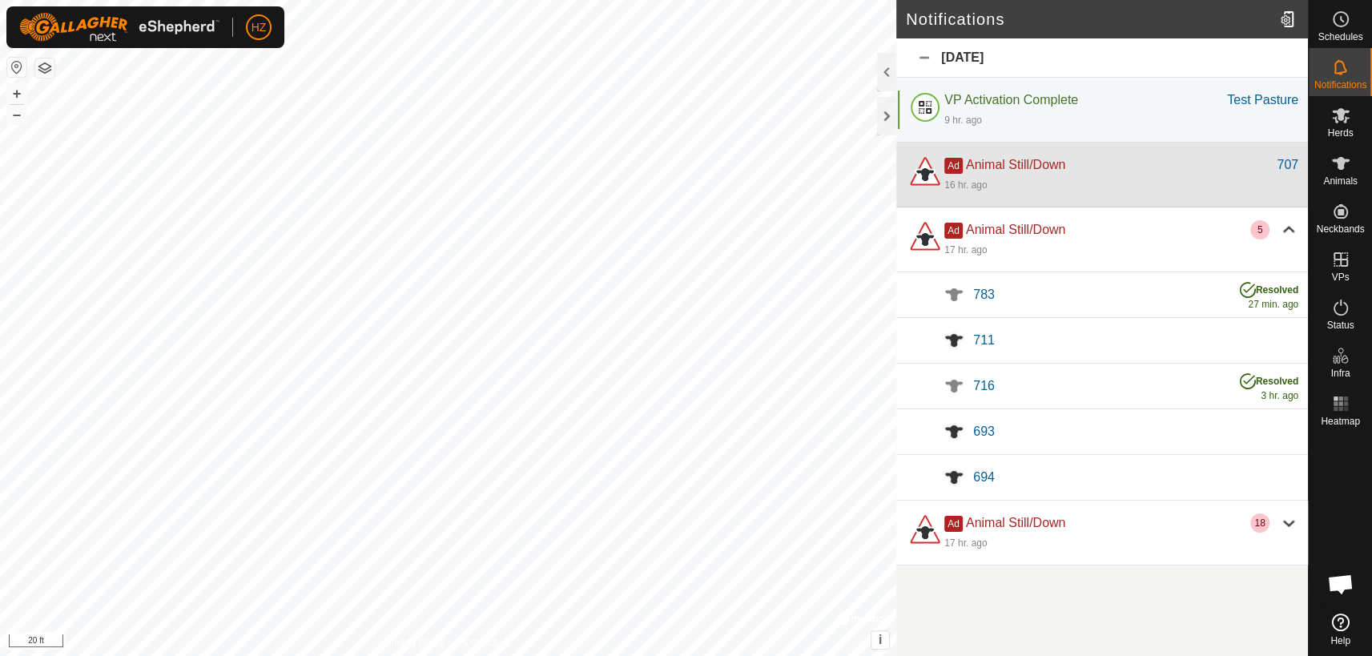
click at [1163, 168] on div "Ad Animal Still/Down" at bounding box center [1110, 164] width 332 height 19
click at [1287, 159] on div "707" at bounding box center [1288, 164] width 22 height 19
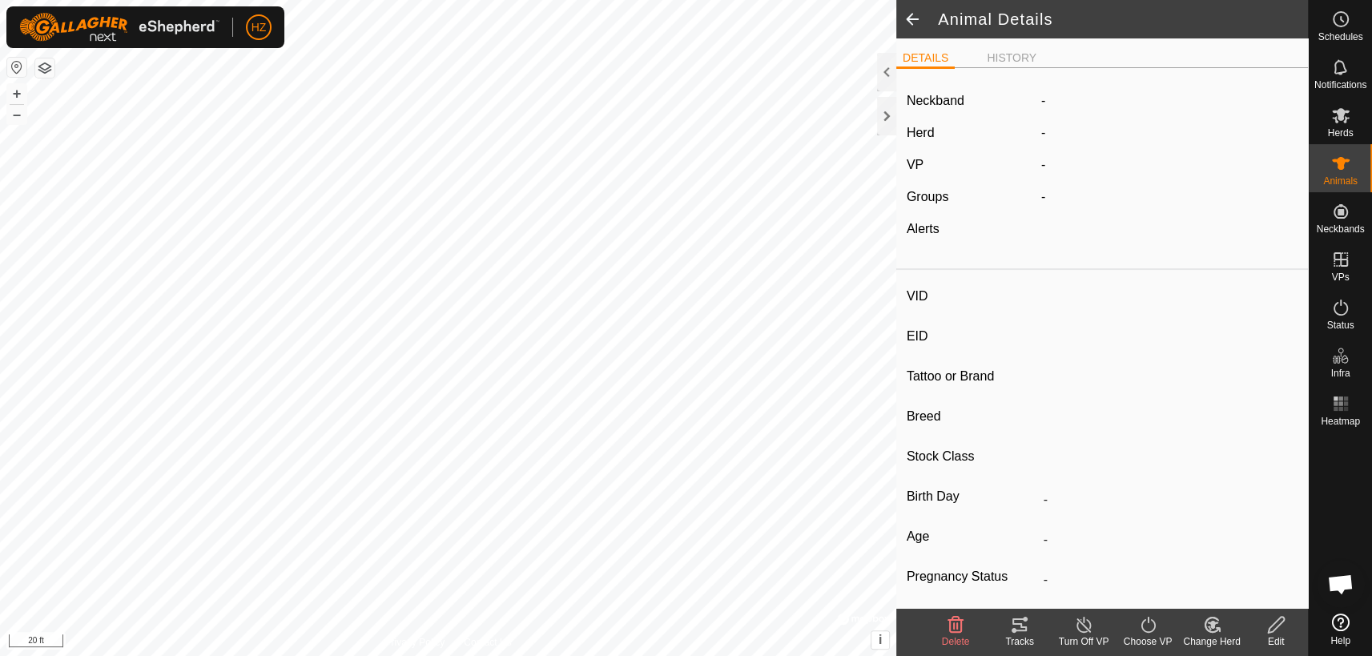
type input "707"
type input "-"
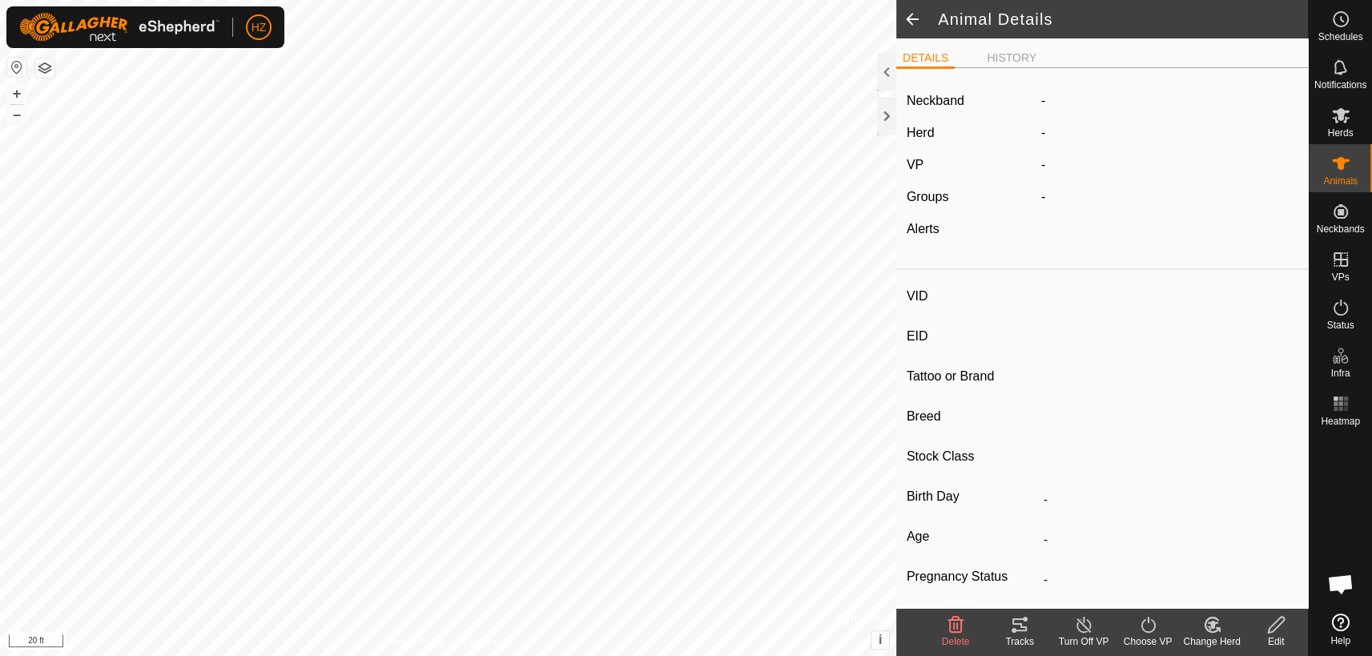
type input "-"
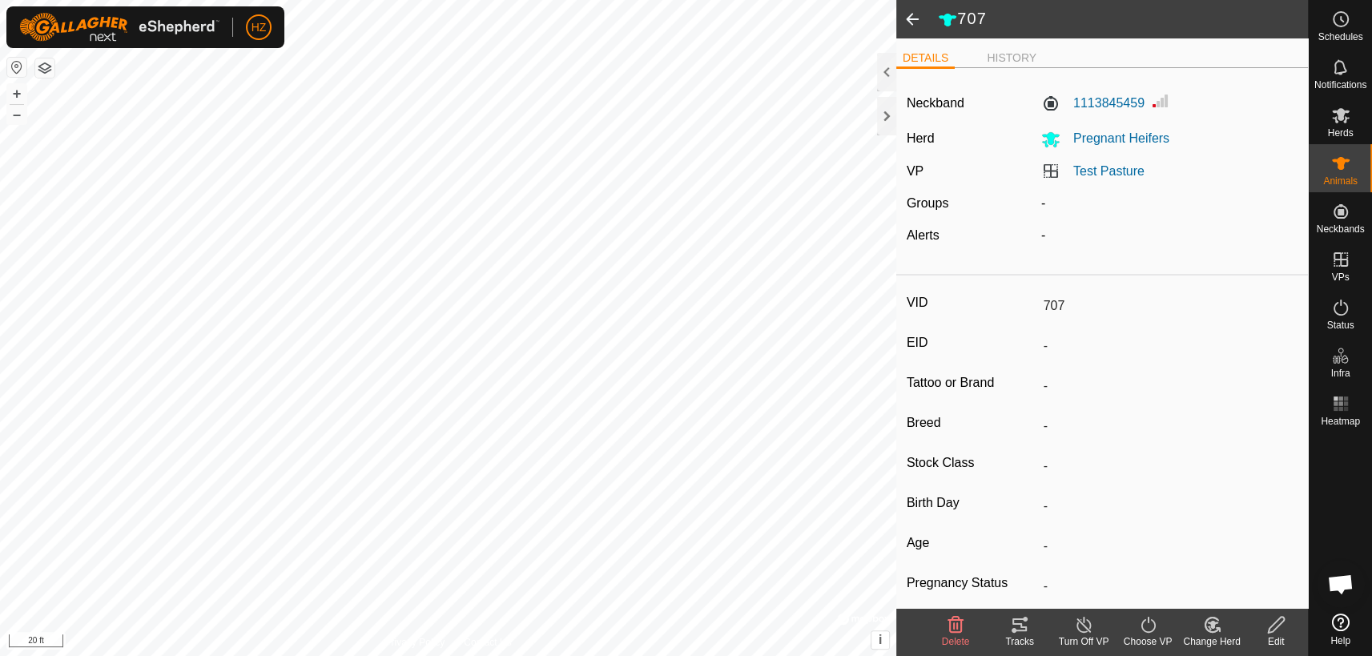
click at [914, 20] on span at bounding box center [912, 19] width 32 height 38
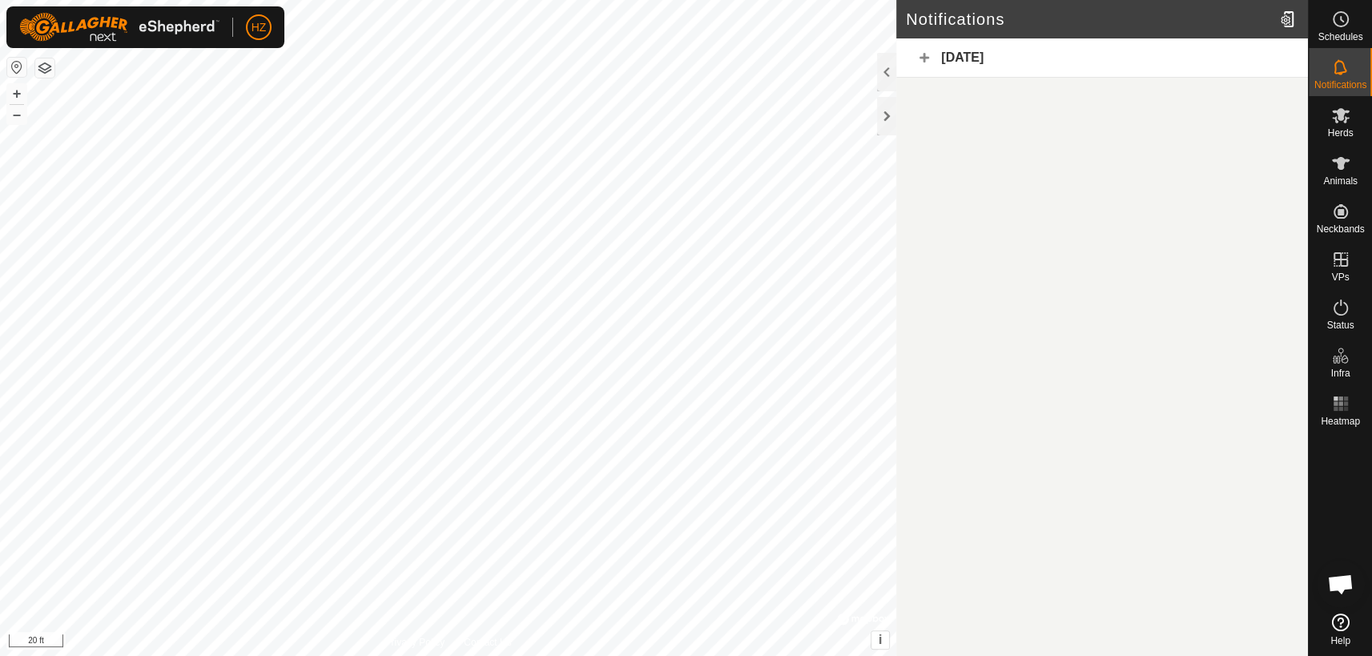
click at [972, 53] on div "[DATE]" at bounding box center [1102, 57] width 412 height 39
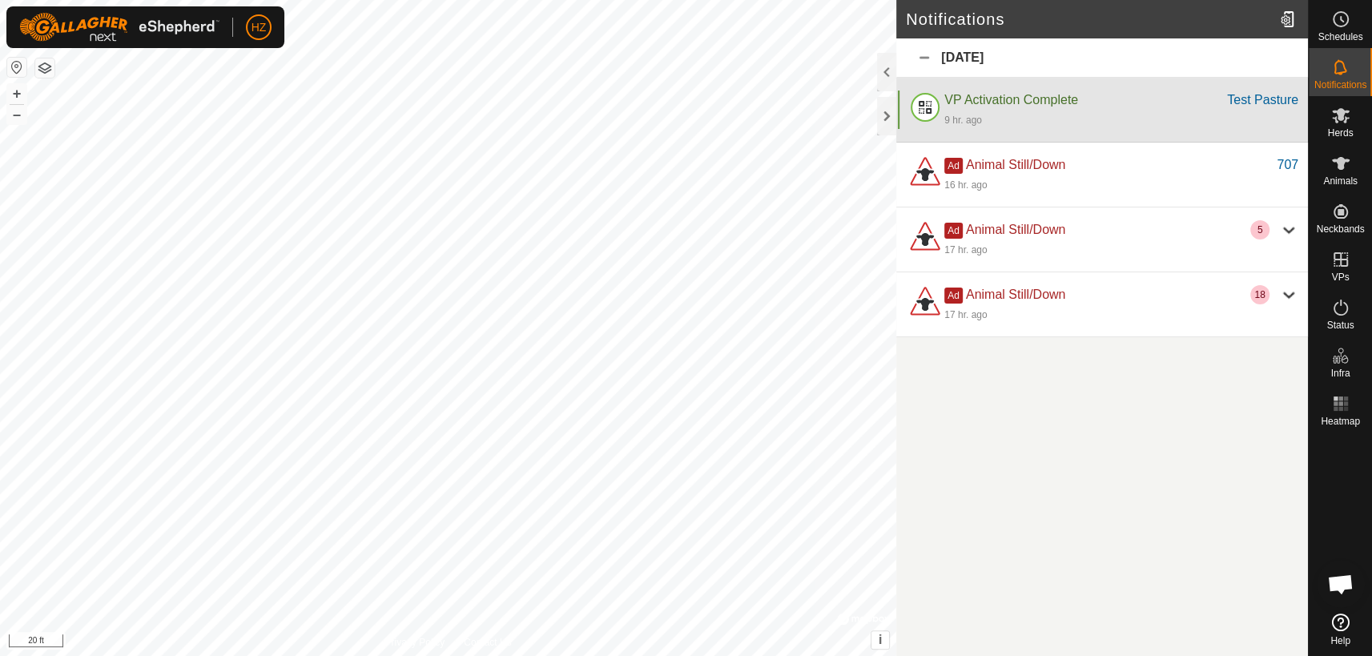
click at [1100, 105] on div "VP Activation Complete" at bounding box center [1085, 100] width 283 height 19
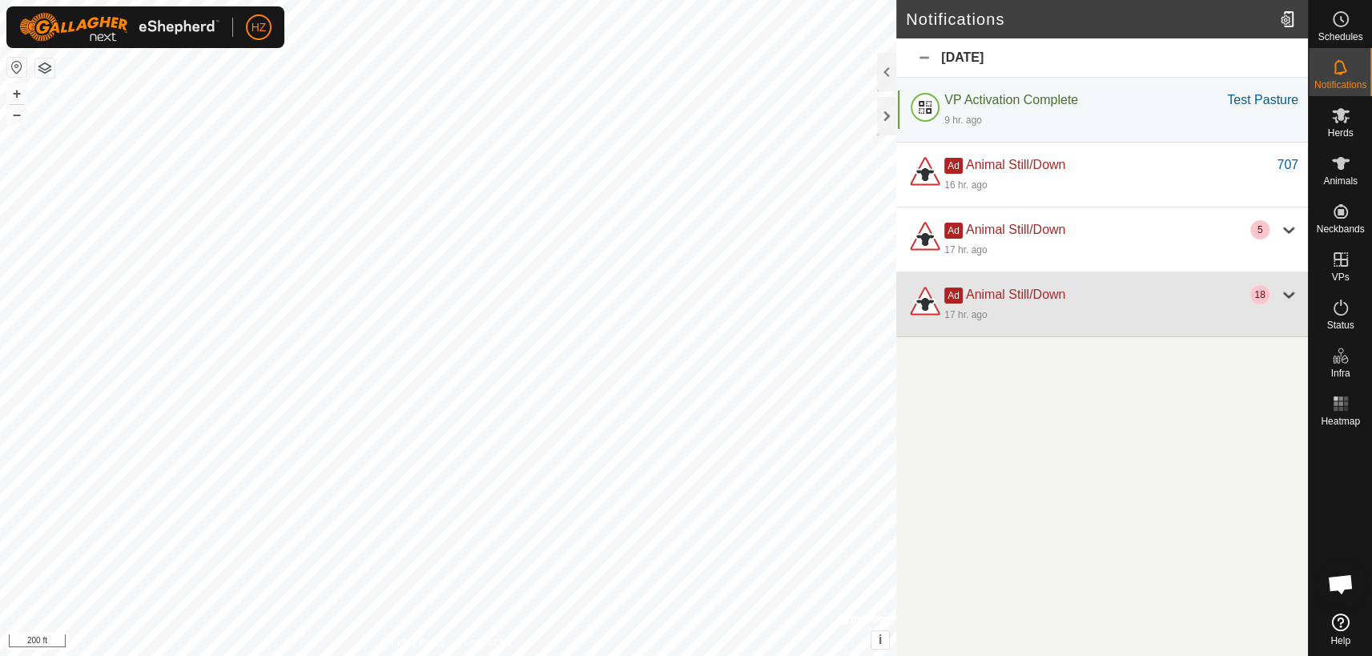
click at [1289, 296] on div at bounding box center [1288, 294] width 19 height 19
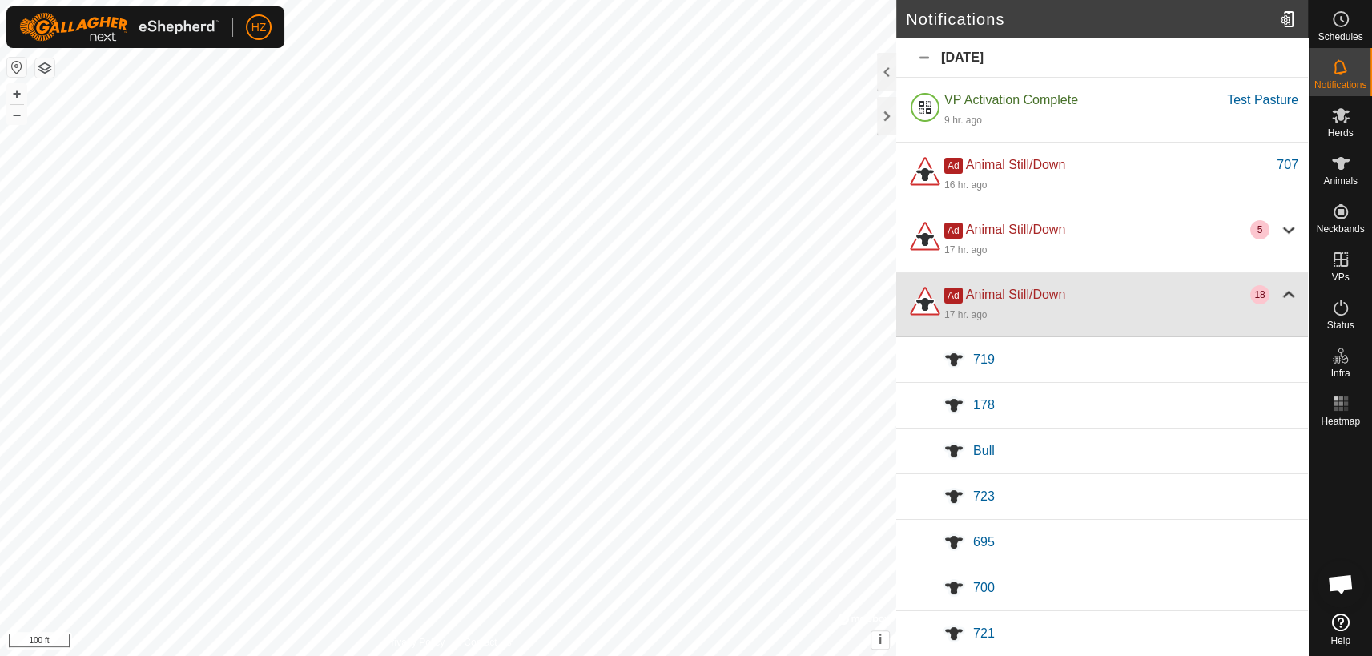
drag, startPoint x: 1153, startPoint y: 288, endPoint x: 1151, endPoint y: 303, distance: 14.5
click at [1151, 303] on div "Ad Animal Still/Down" at bounding box center [1097, 294] width 306 height 19
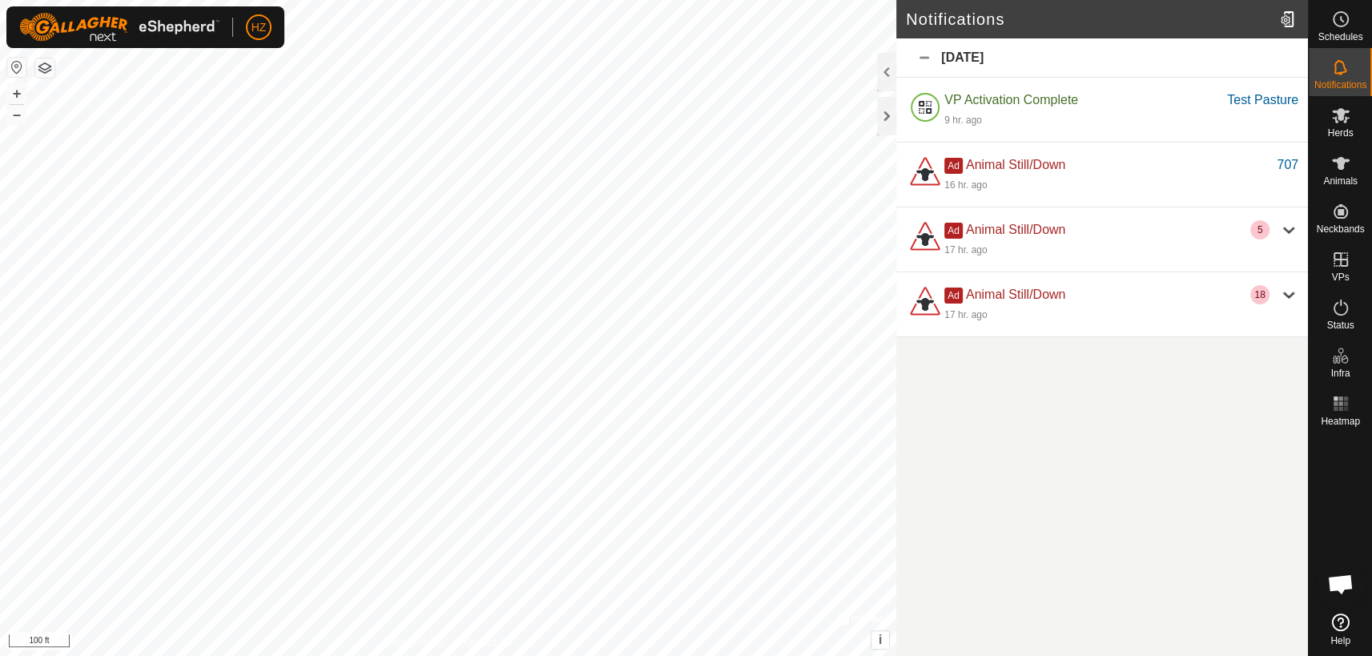
click at [928, 54] on div "[DATE]" at bounding box center [1102, 57] width 412 height 39
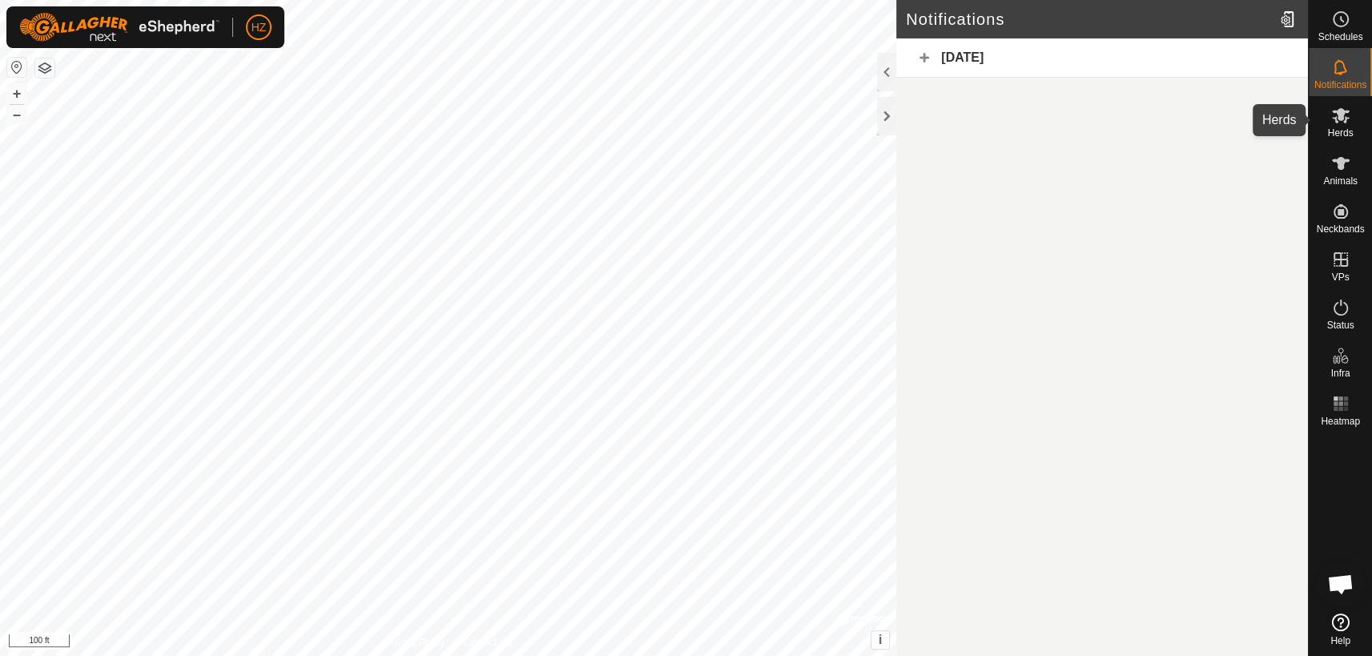
click at [1338, 120] on icon at bounding box center [1340, 115] width 19 height 19
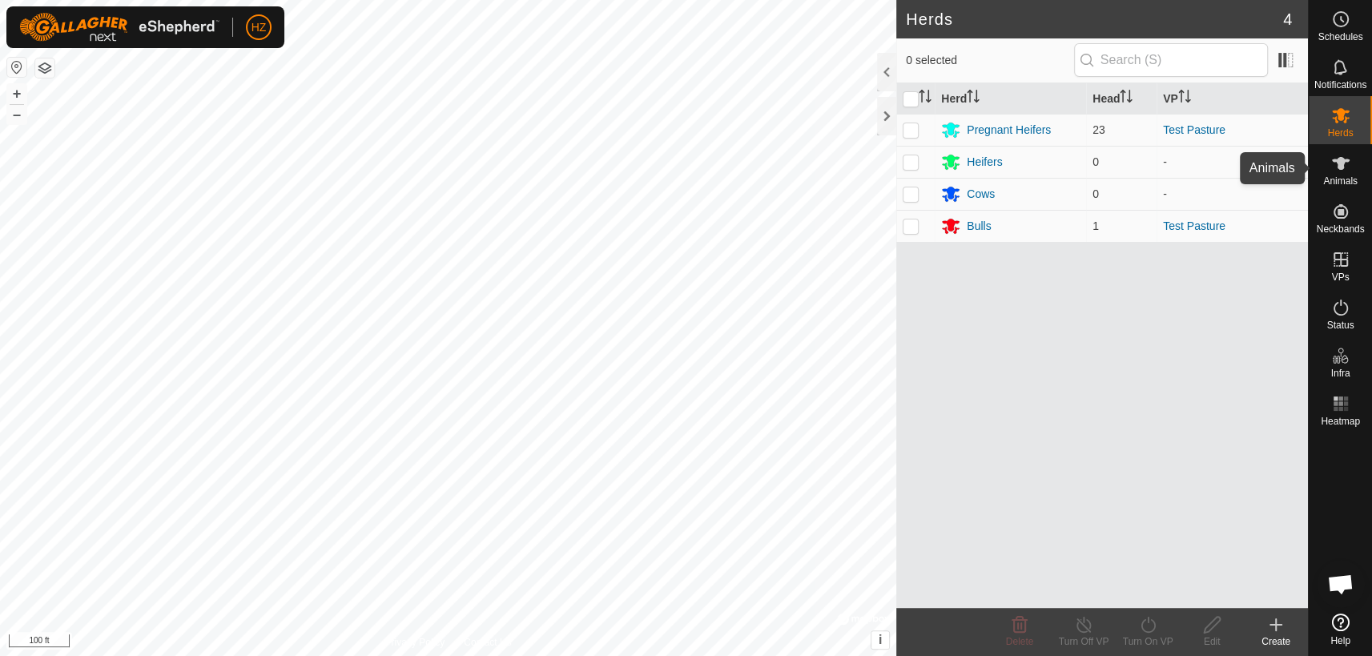
click at [1348, 170] on icon at bounding box center [1340, 163] width 19 height 19
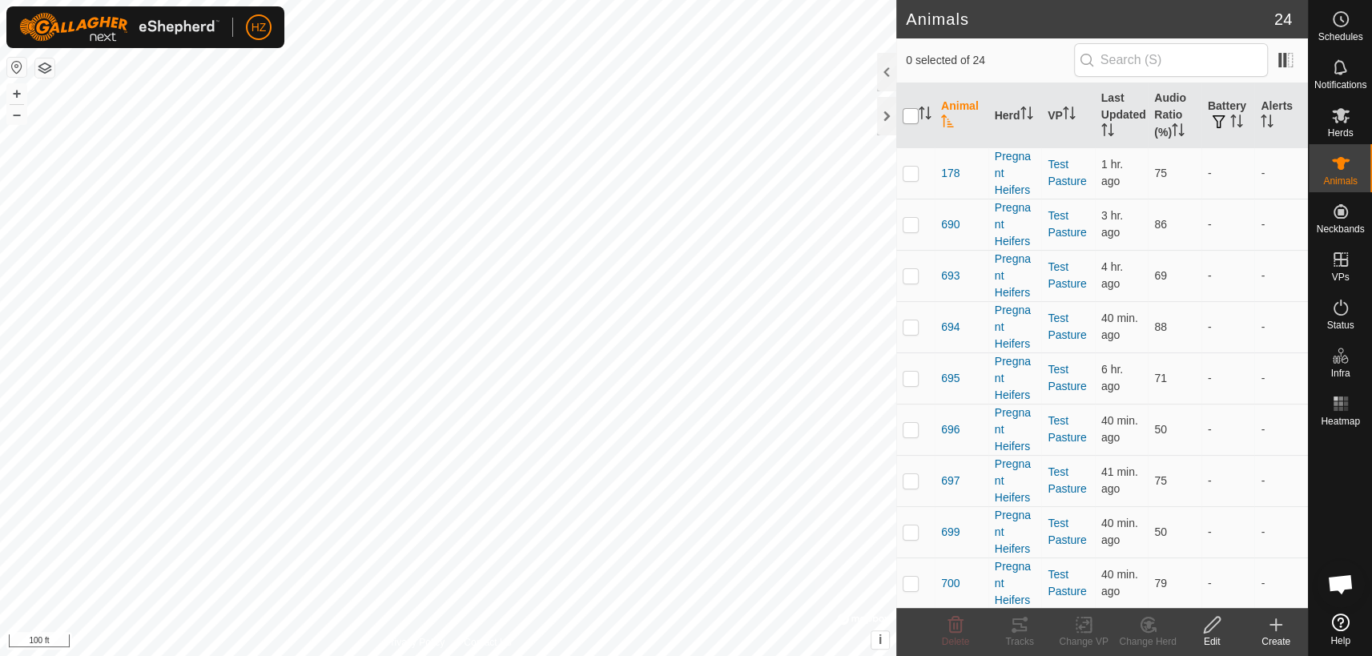
click at [910, 115] on input "checkbox" at bounding box center [911, 116] width 16 height 16
checkbox input "true"
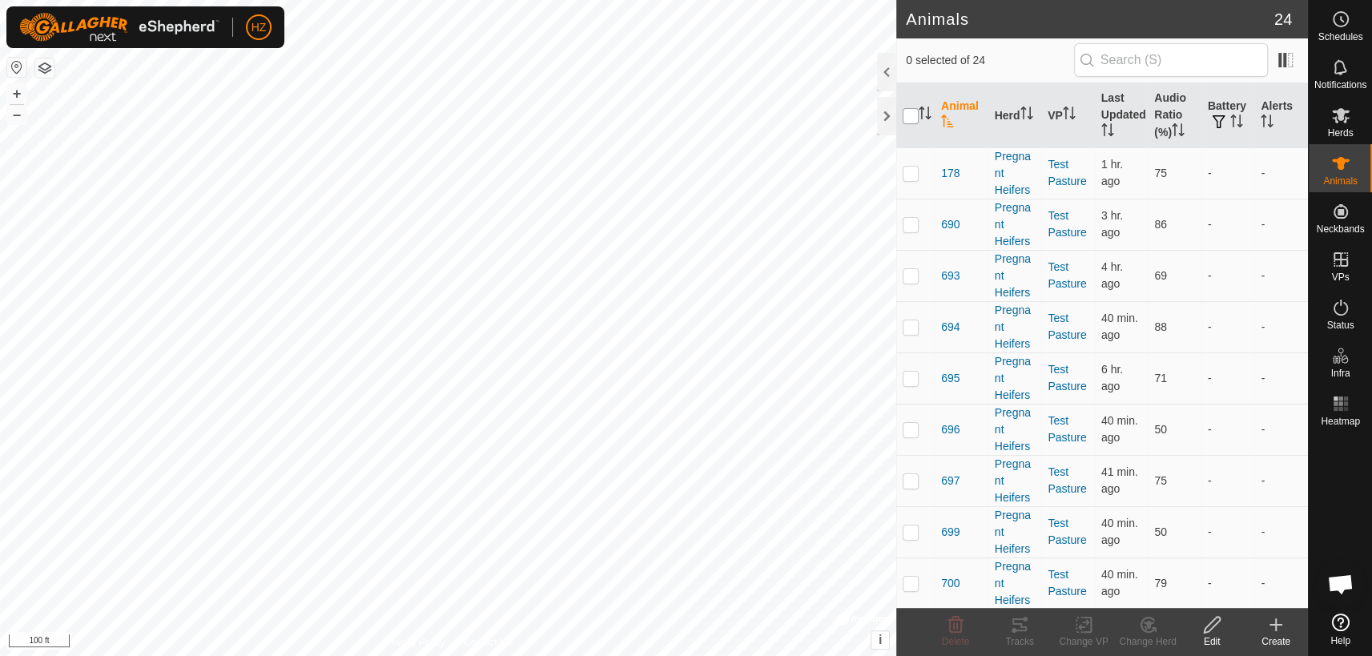
checkbox input "true"
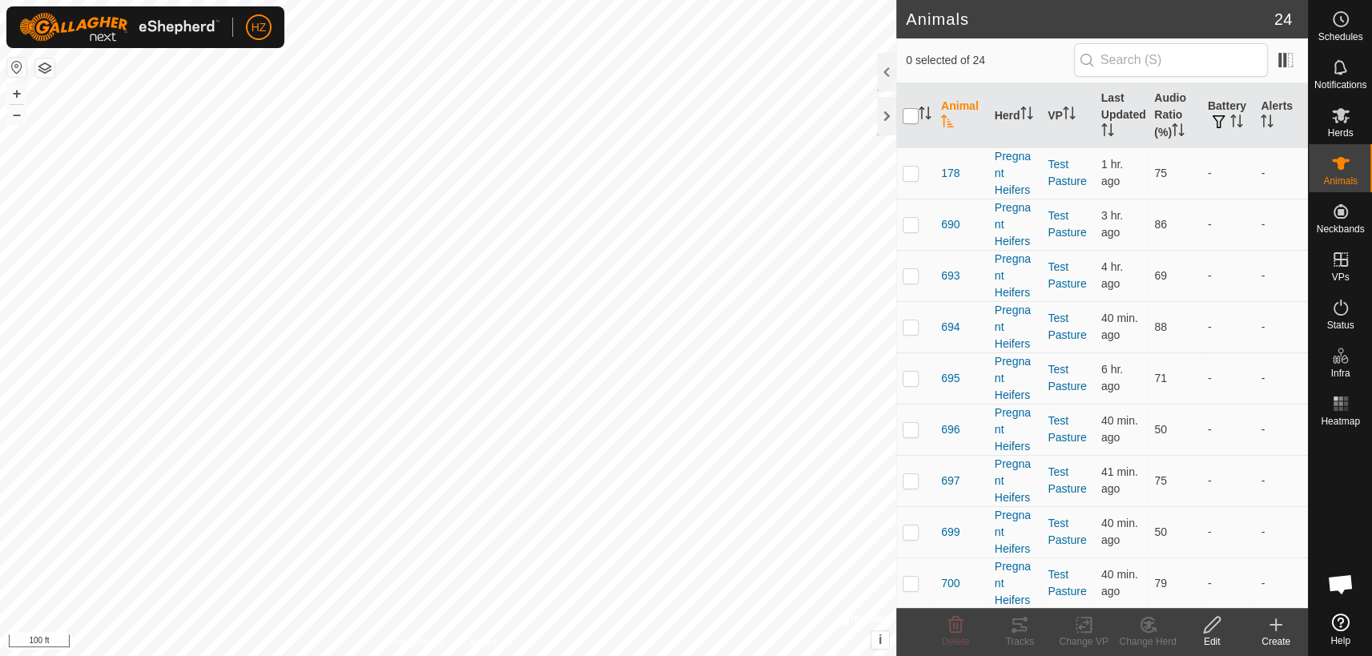
checkbox input "true"
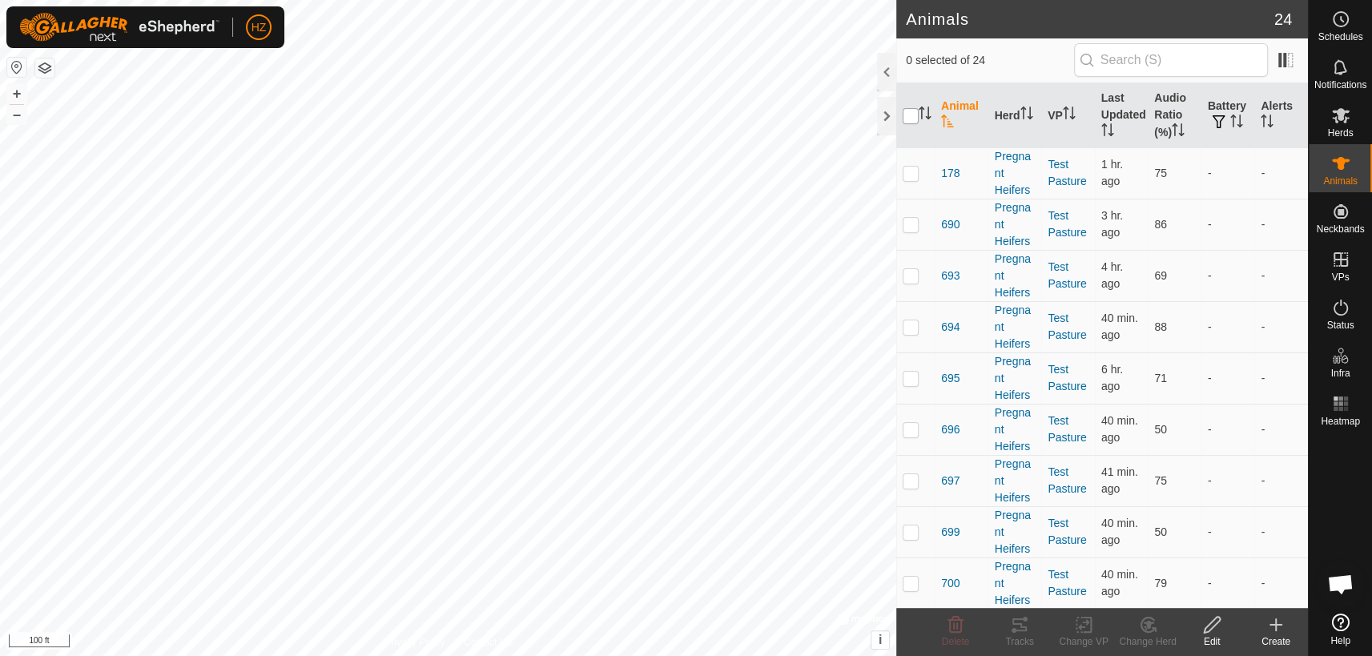
checkbox input "true"
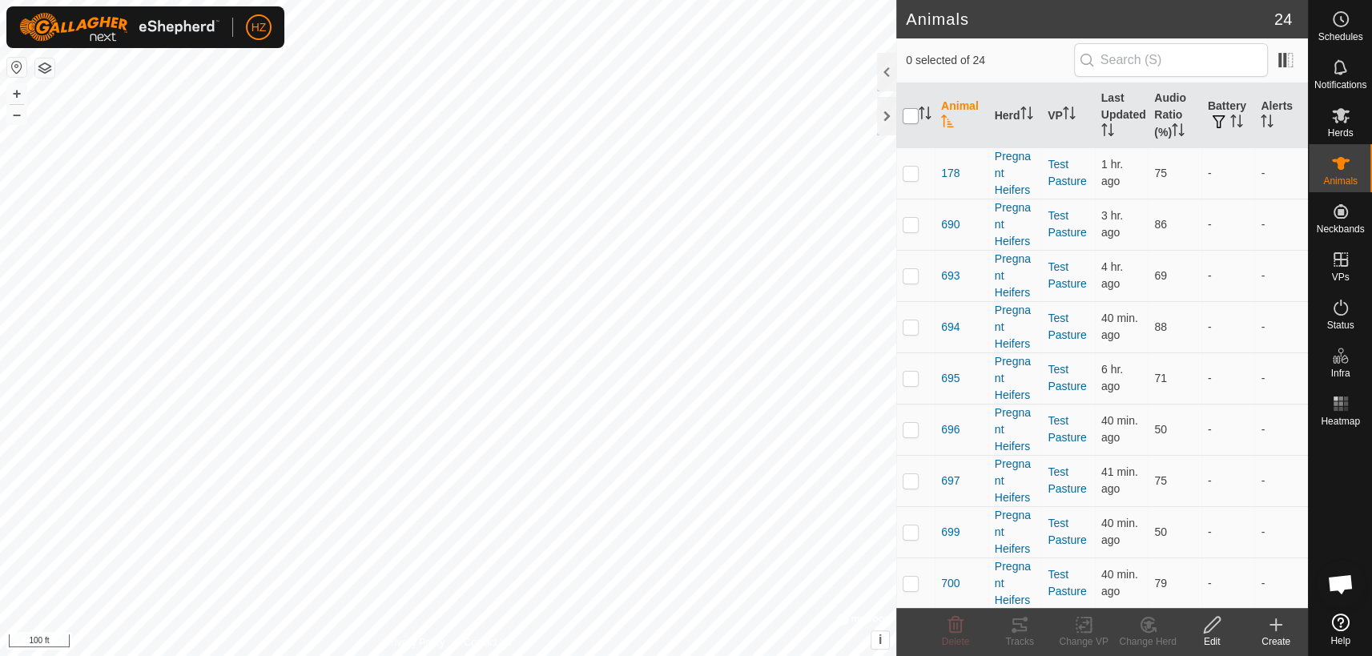
checkbox input "true"
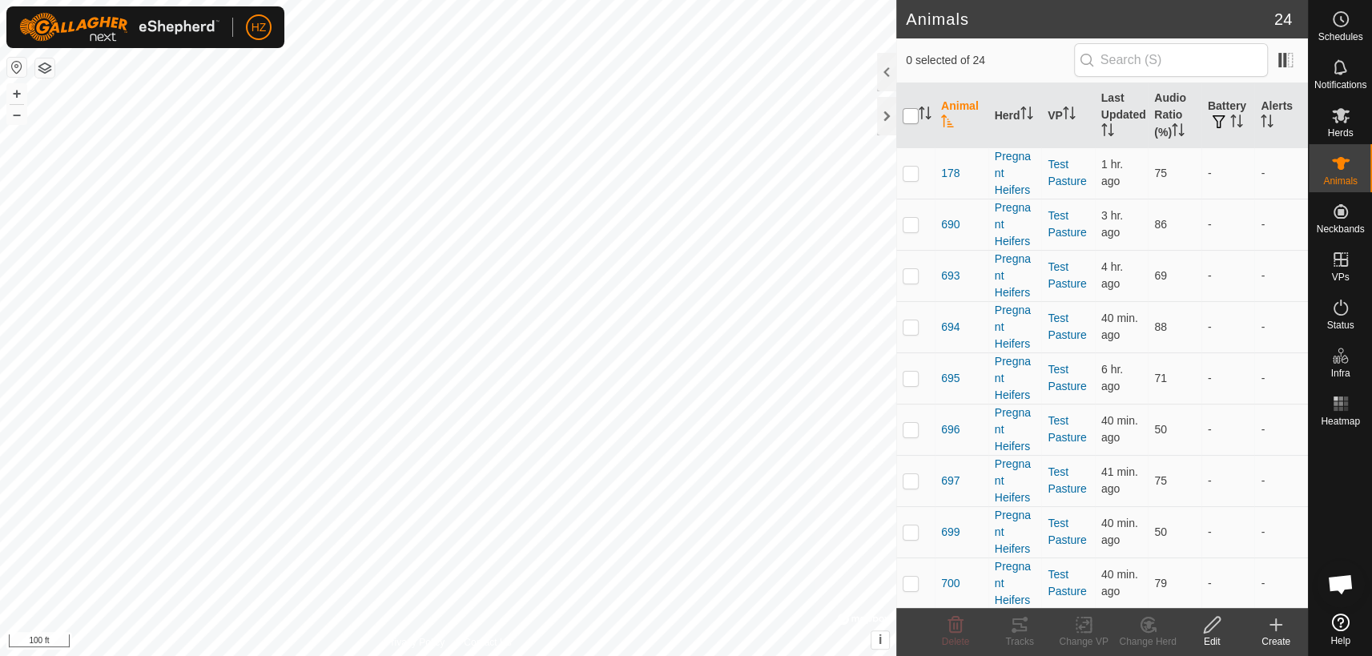
checkbox input "true"
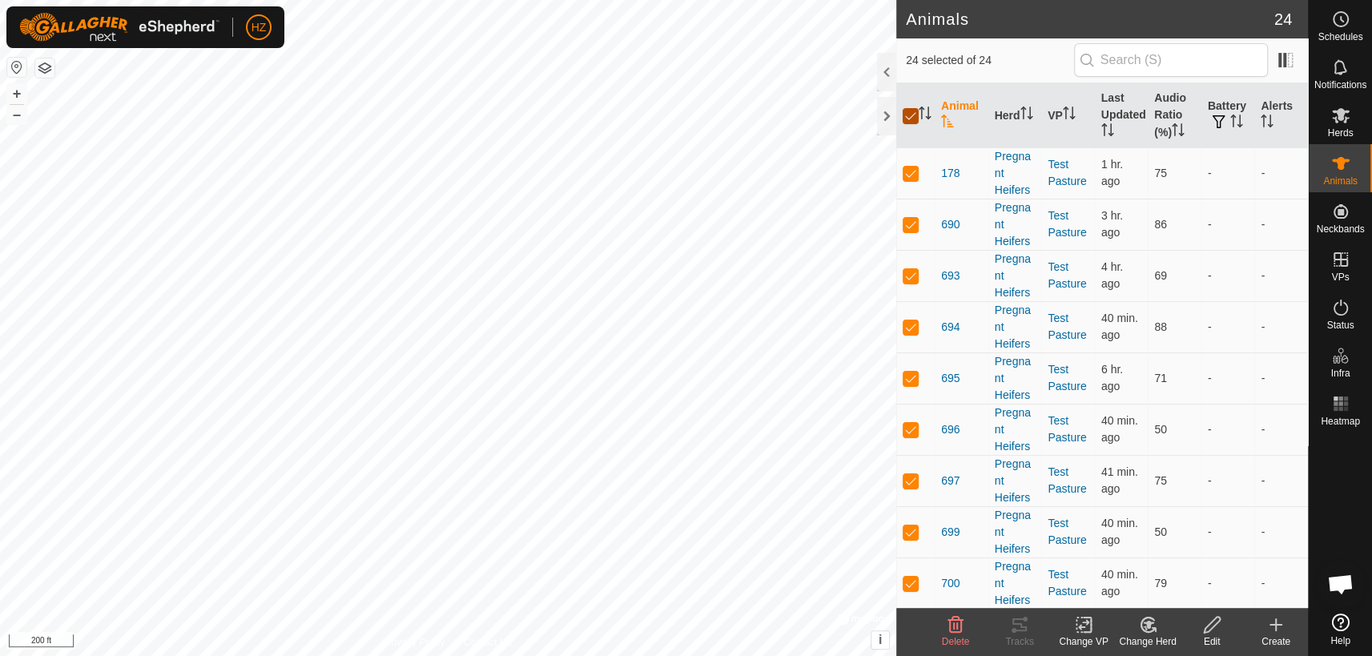
click at [909, 114] on input "checkbox" at bounding box center [911, 116] width 16 height 16
checkbox input "false"
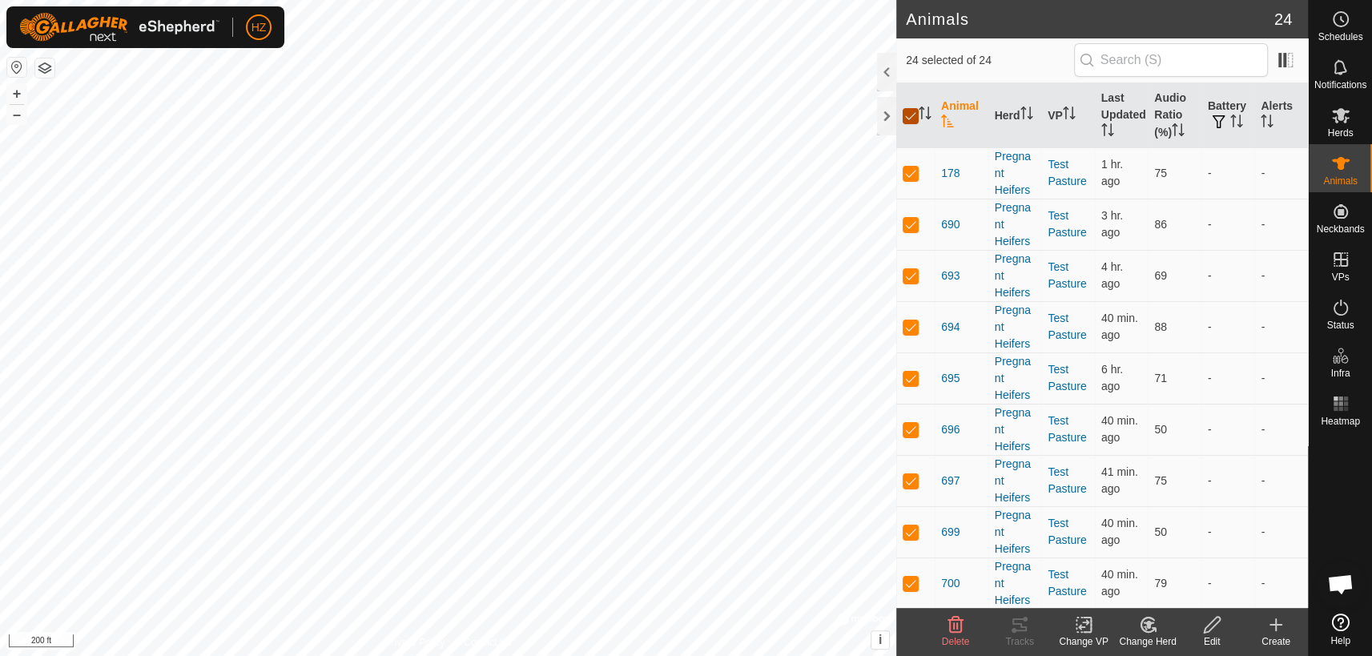
checkbox input "false"
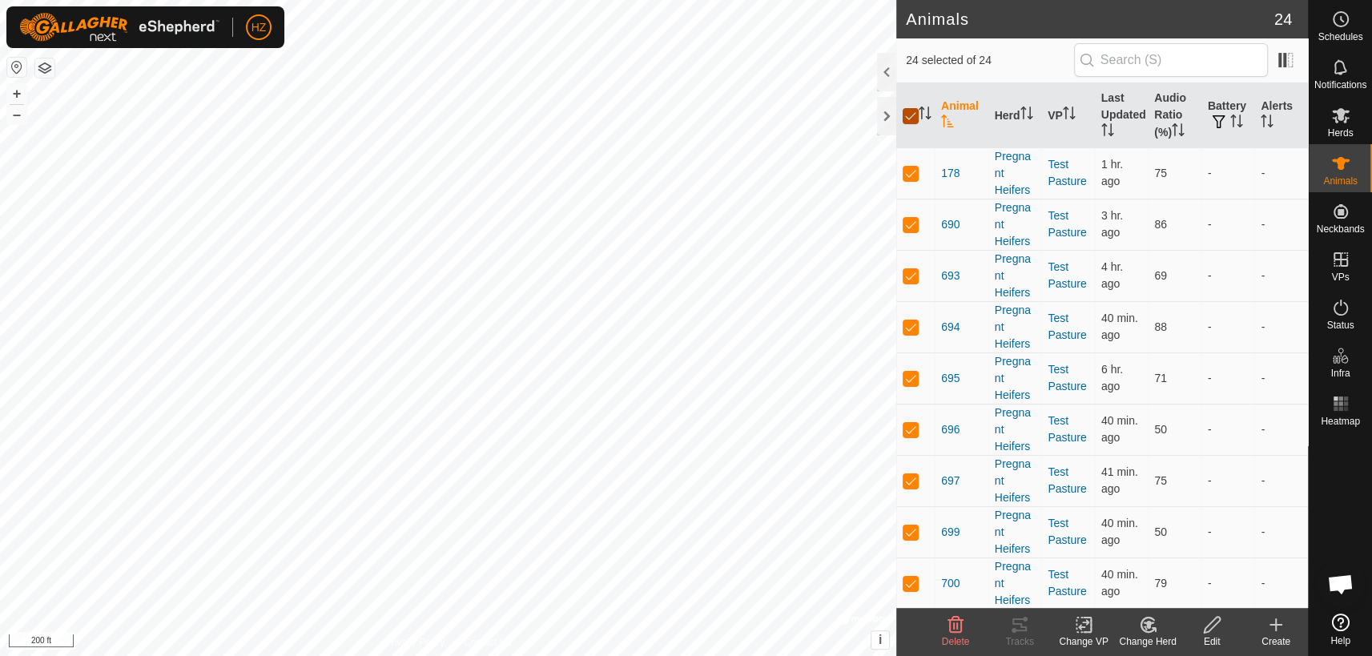
checkbox input "false"
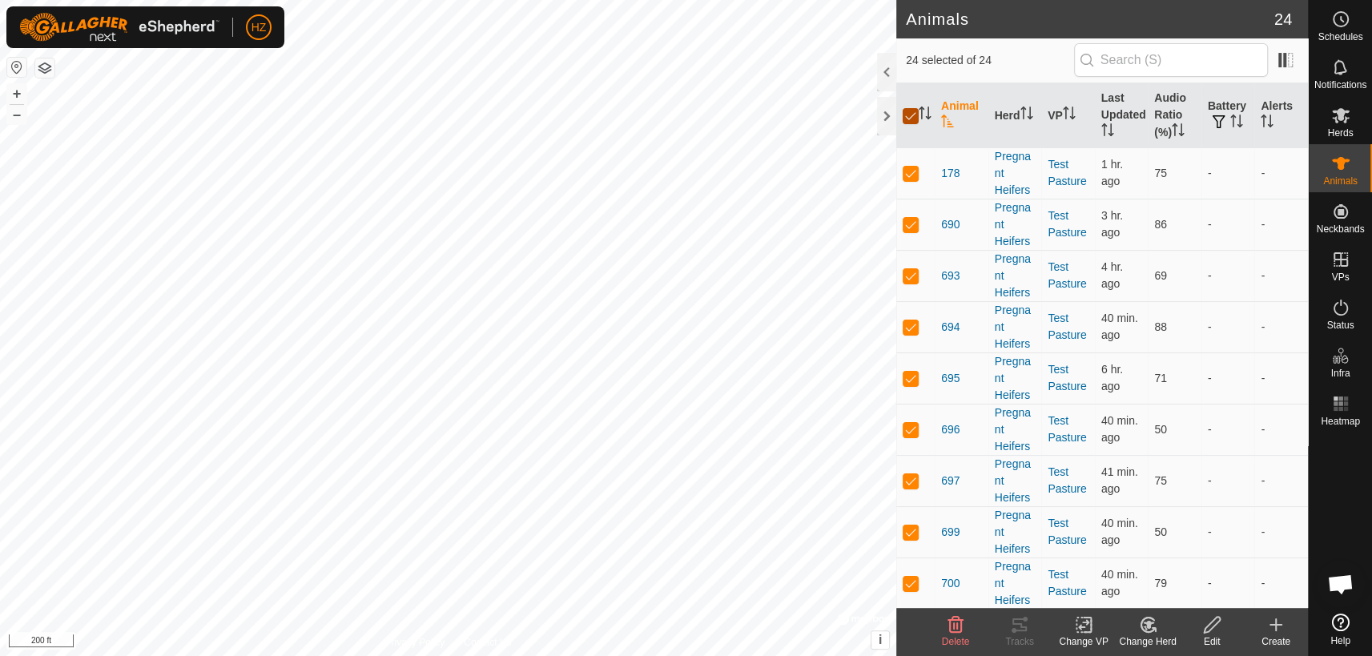
checkbox input "false"
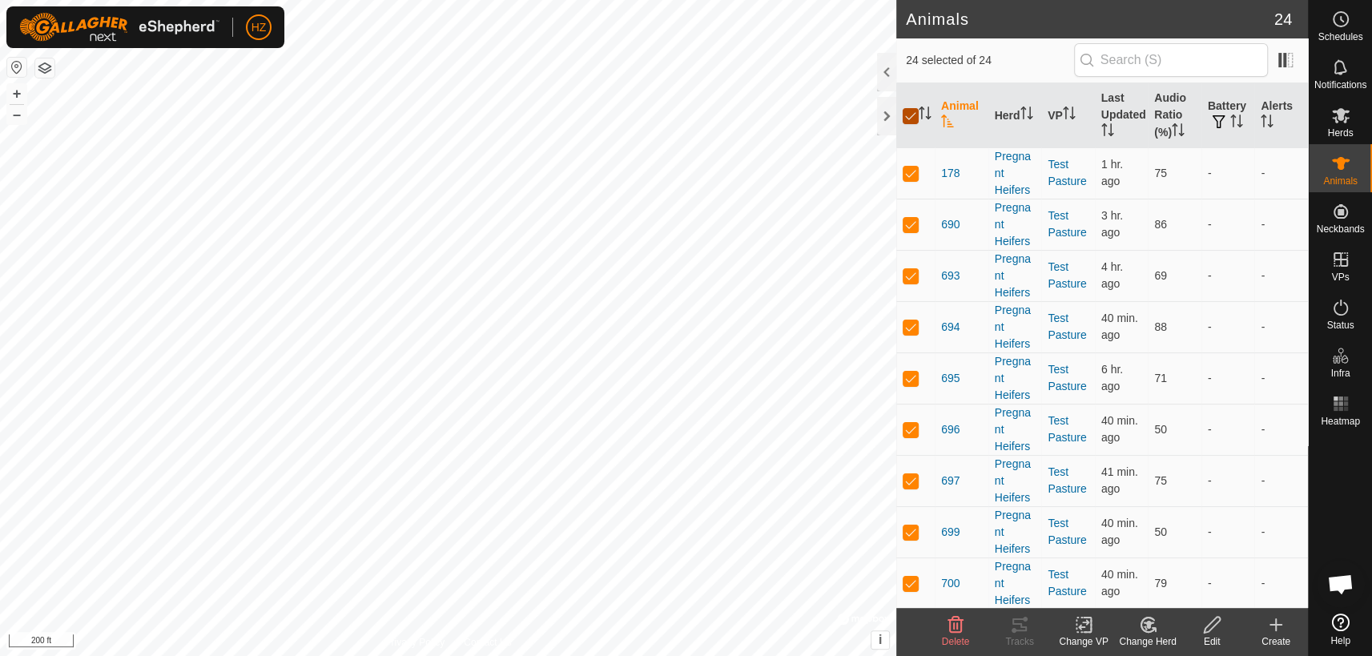
checkbox input "false"
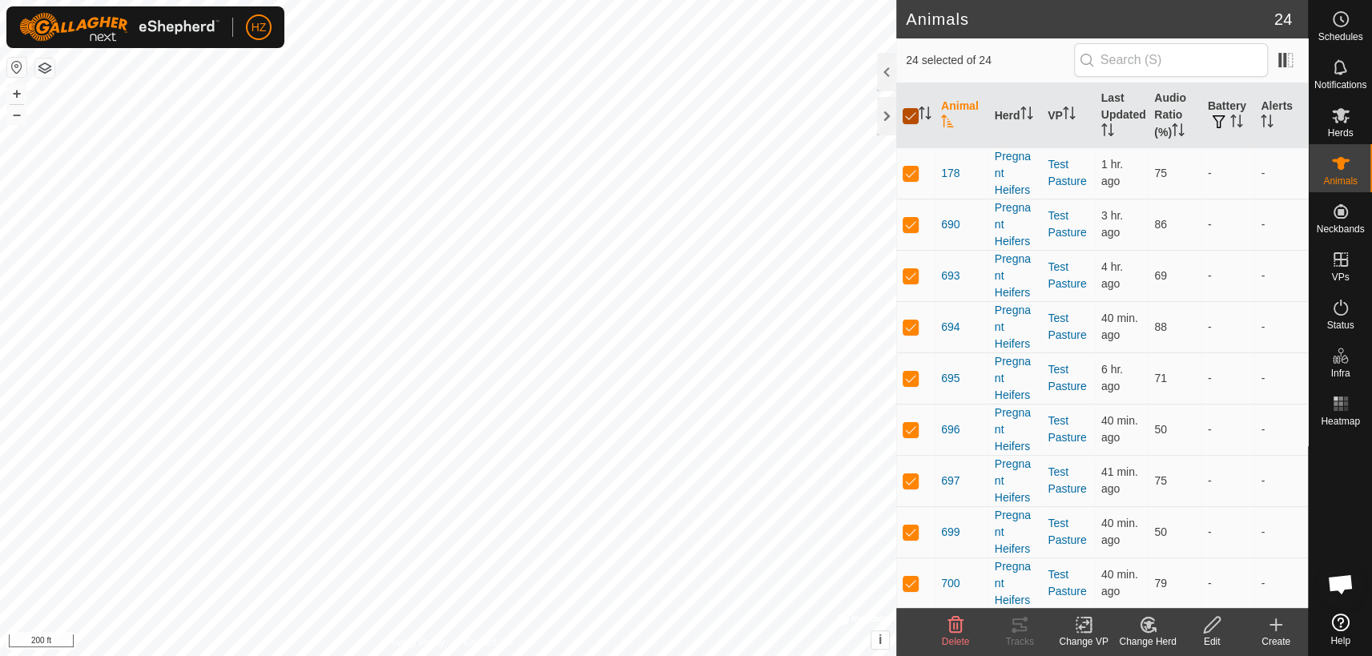
checkbox input "false"
